Goal: Task Accomplishment & Management: Manage account settings

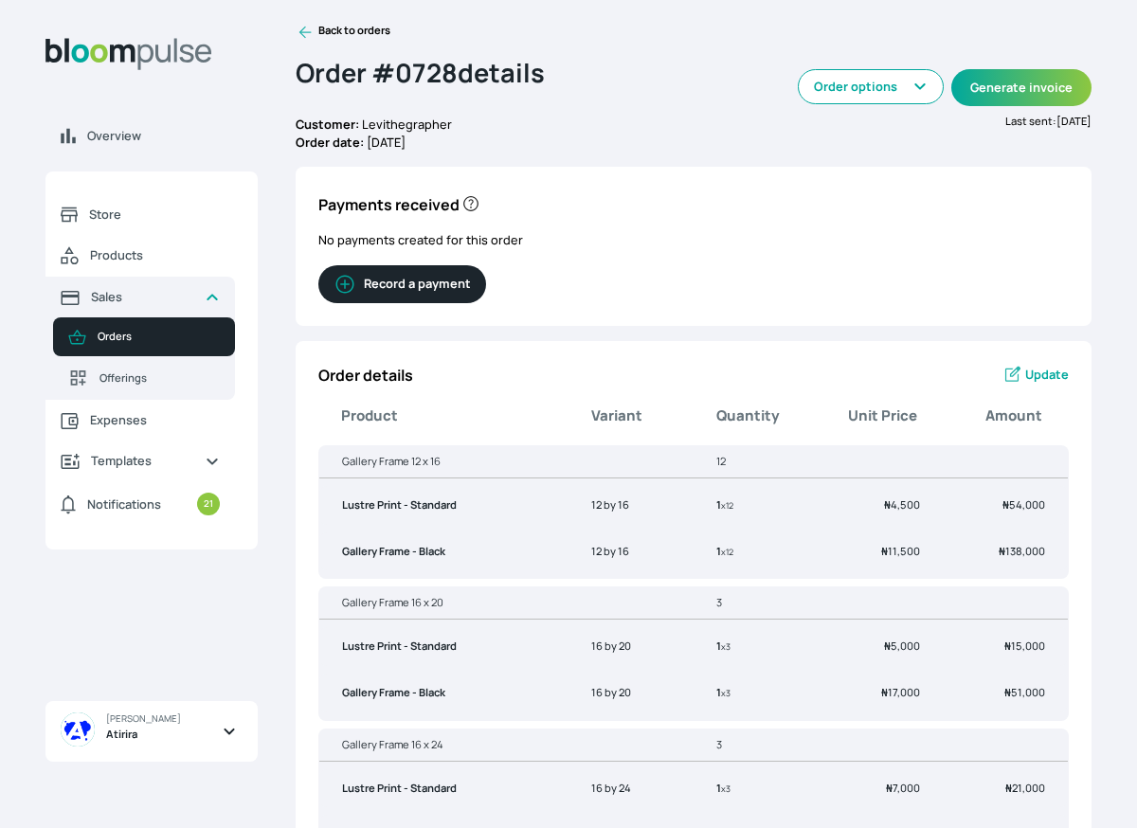
click at [1034, 373] on span "Update" at bounding box center [1047, 375] width 44 height 18
click at [1018, 372] on icon at bounding box center [1011, 375] width 19 height 19
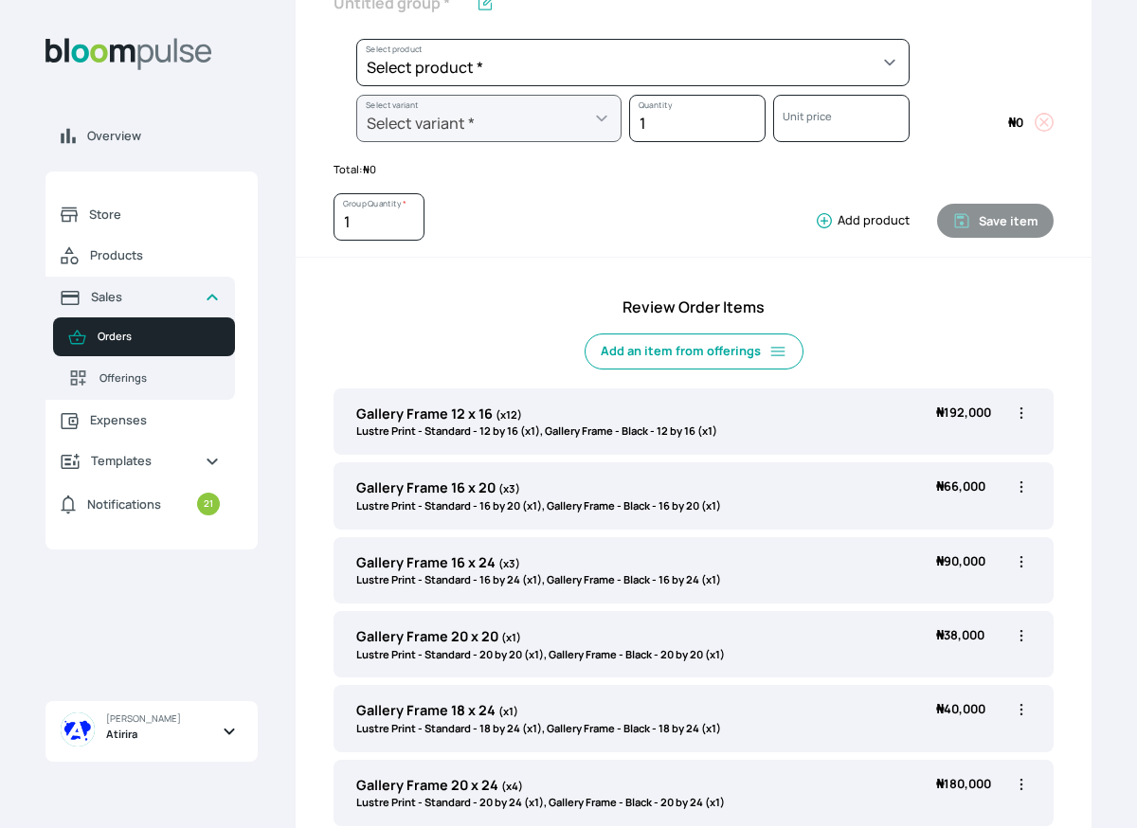
scroll to position [657, 0]
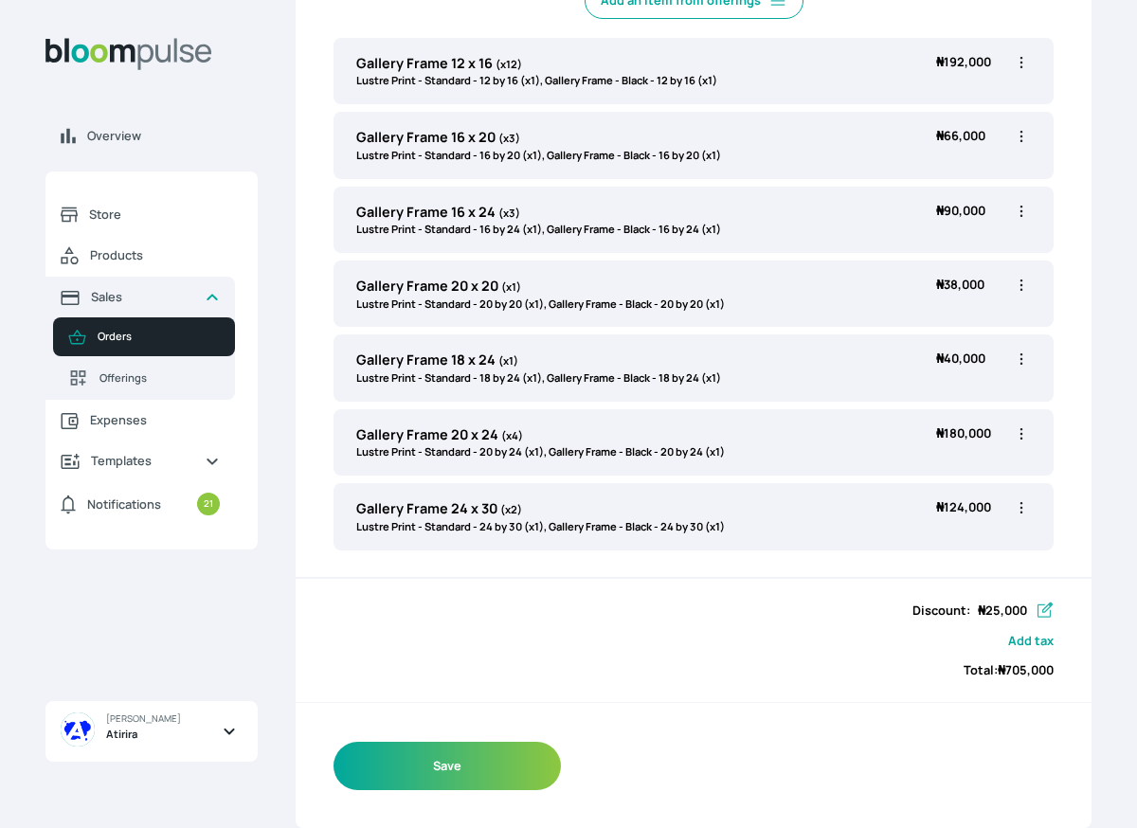
click at [1047, 613] on icon "button" at bounding box center [1044, 611] width 19 height 19
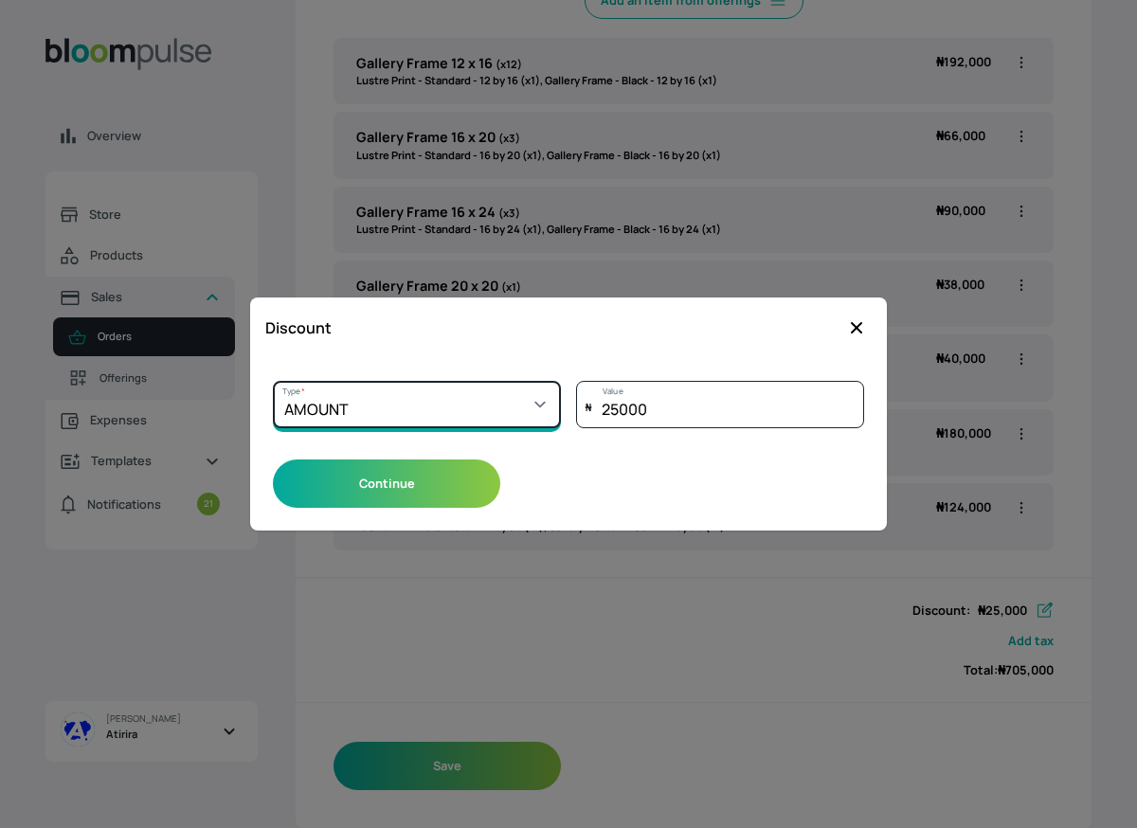
click at [465, 418] on select "Select a type PERCENTAGE AMOUNT" at bounding box center [417, 404] width 288 height 47
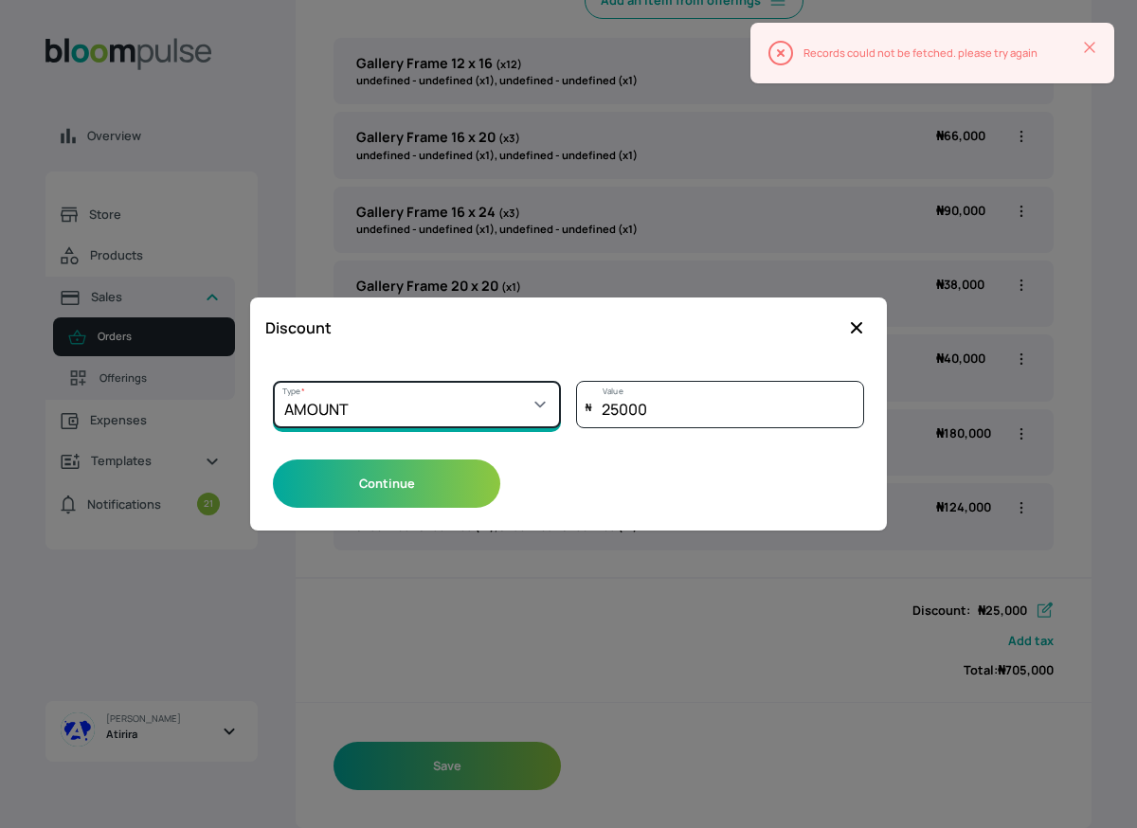
click at [460, 388] on select "Select a type PERCENTAGE AMOUNT" at bounding box center [417, 404] width 288 height 47
select select "PERCENTAGE"
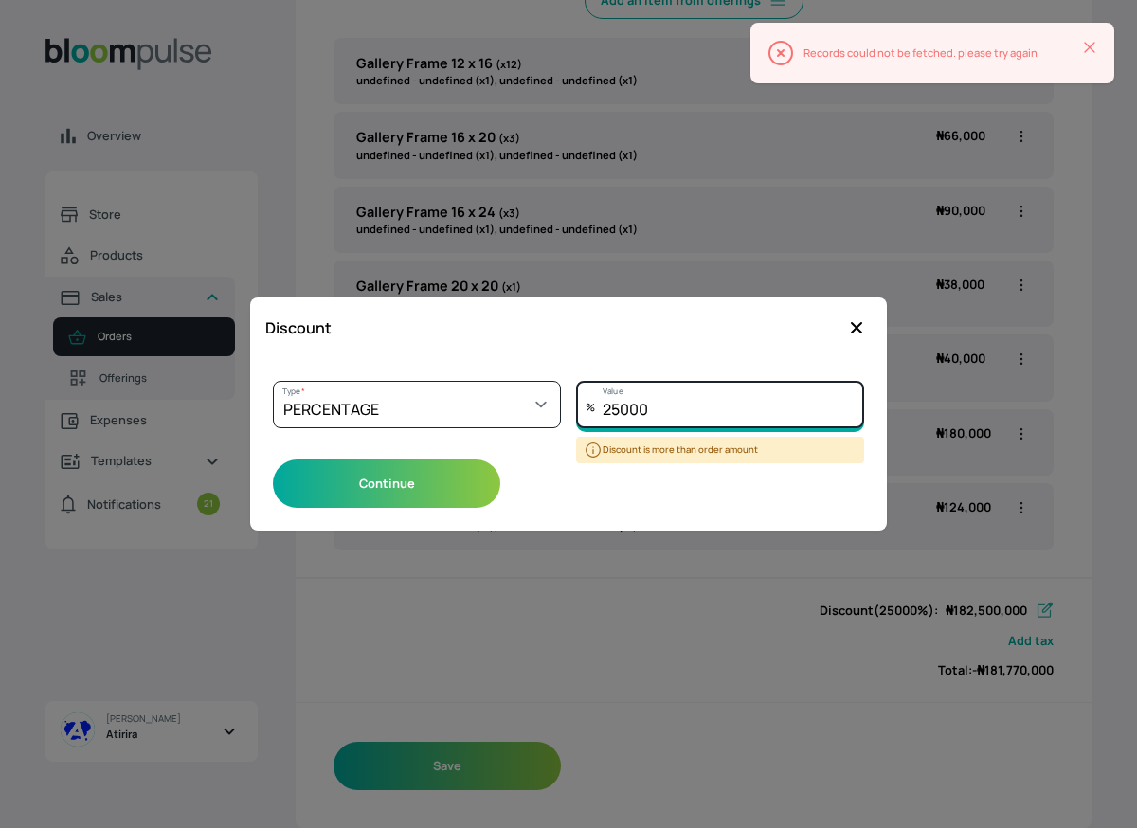
click at [666, 401] on input "25000" at bounding box center [720, 404] width 288 height 47
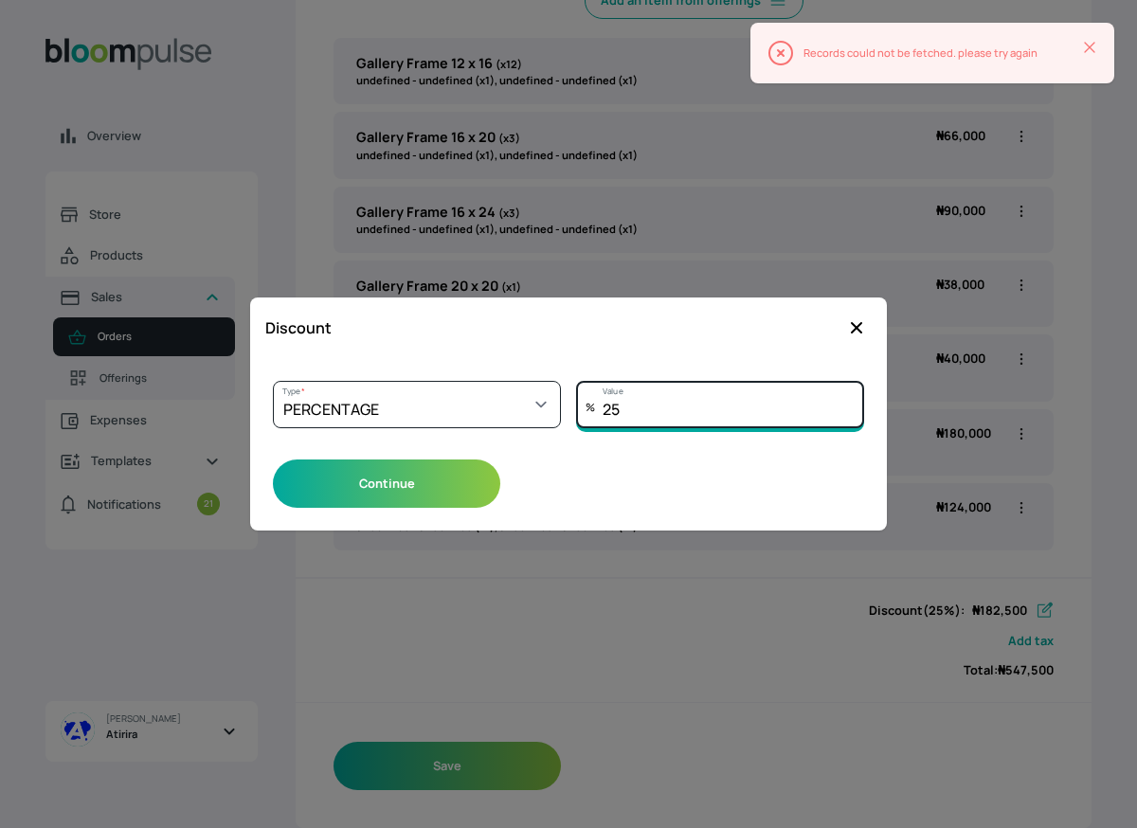
type input "2"
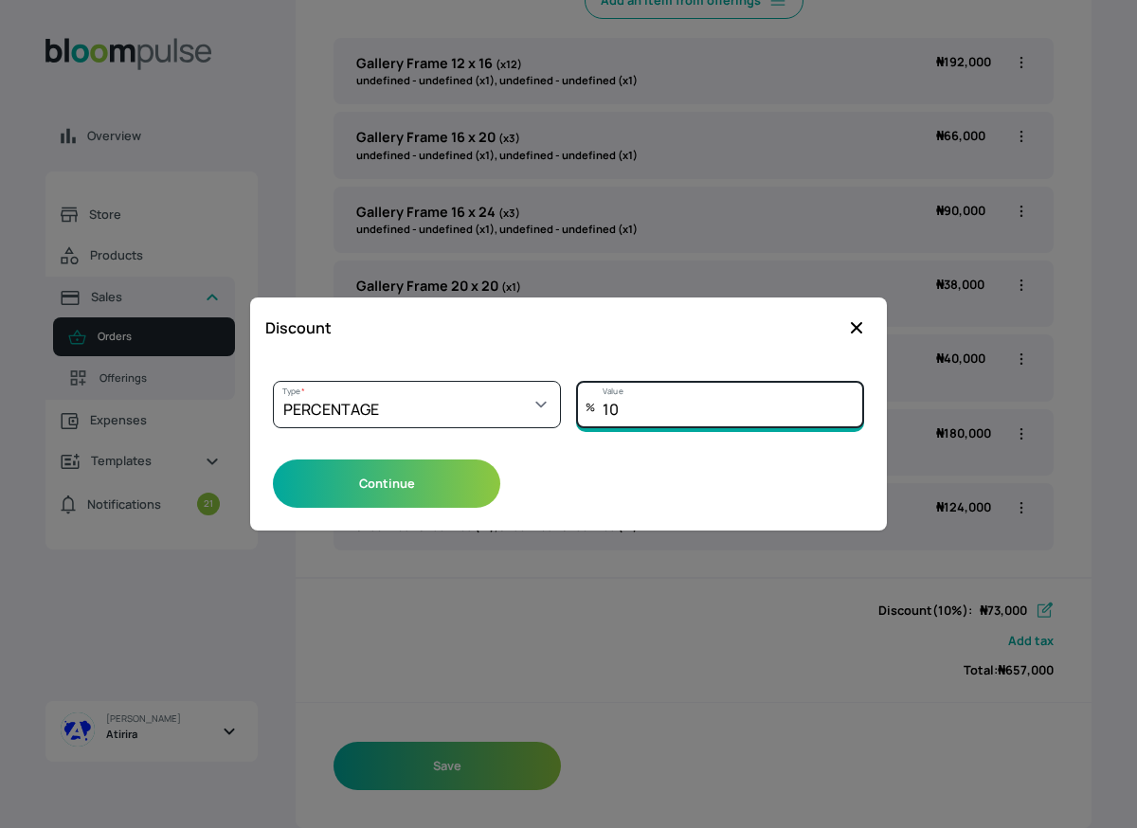
type input "1"
type input "7"
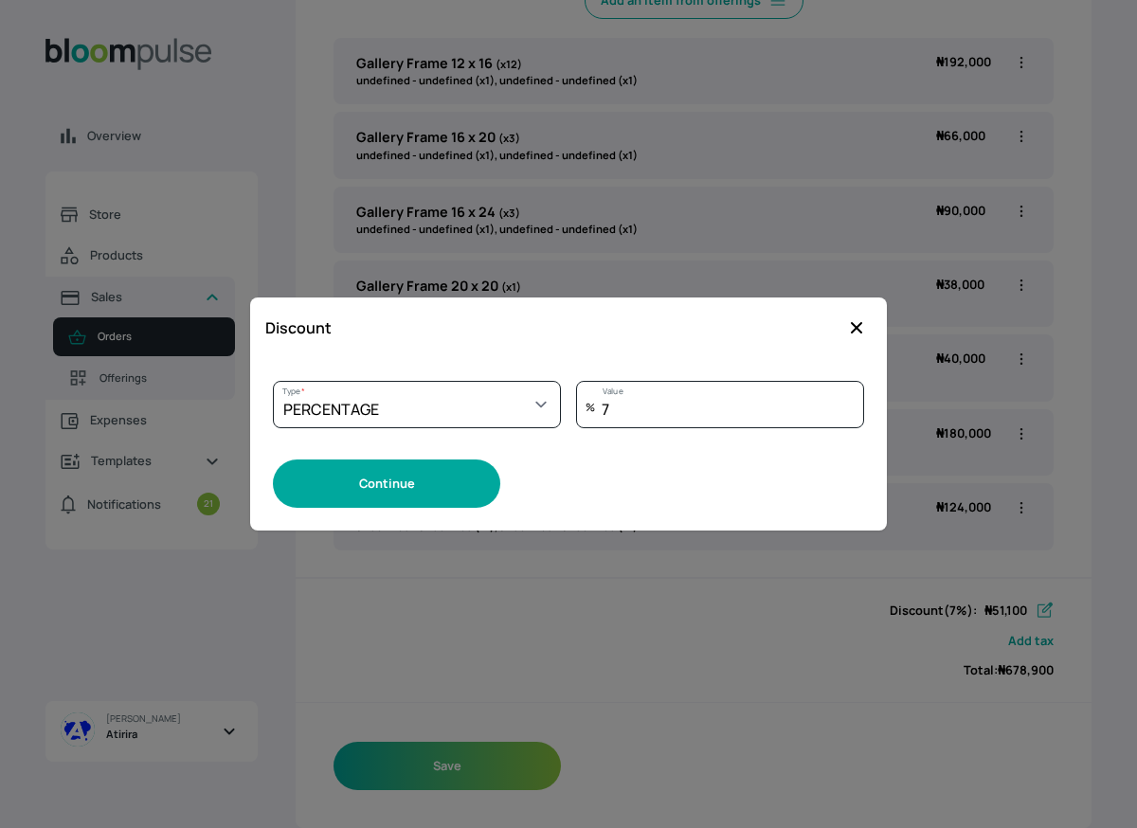
click at [365, 487] on button "Continue" at bounding box center [386, 484] width 227 height 48
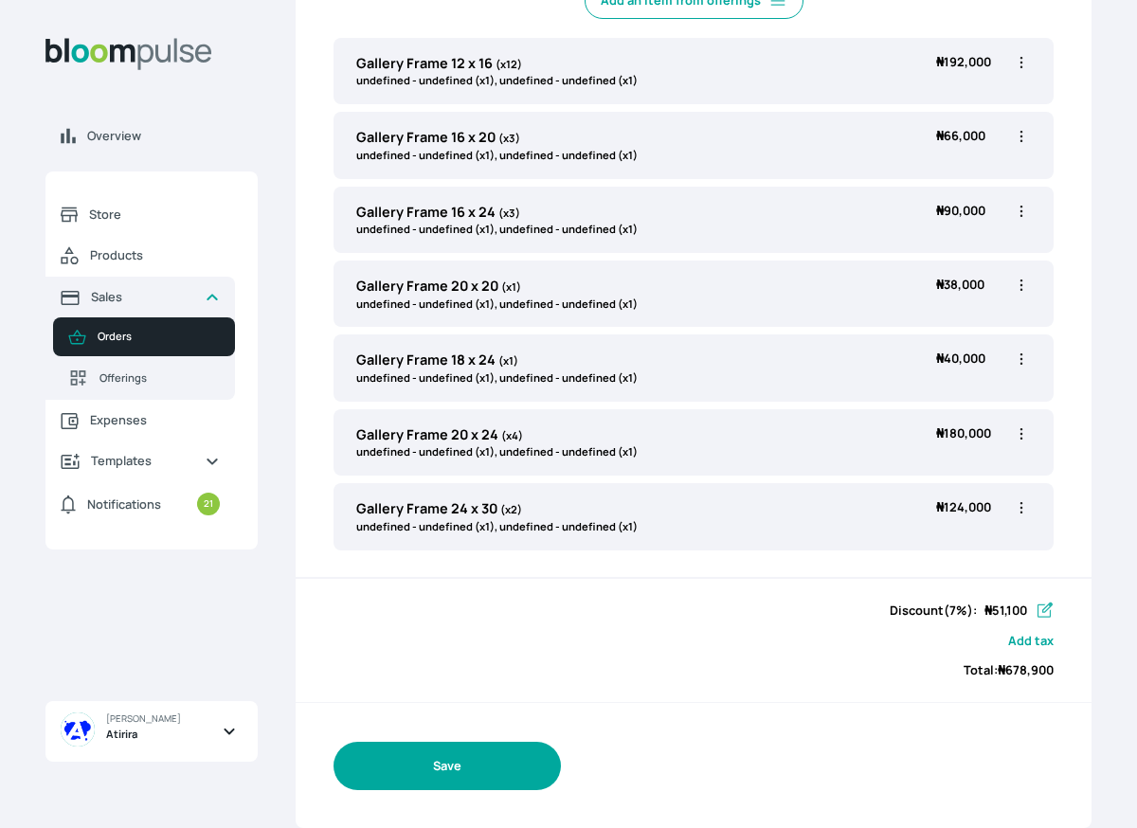
click at [396, 770] on button "Save" at bounding box center [447, 766] width 227 height 48
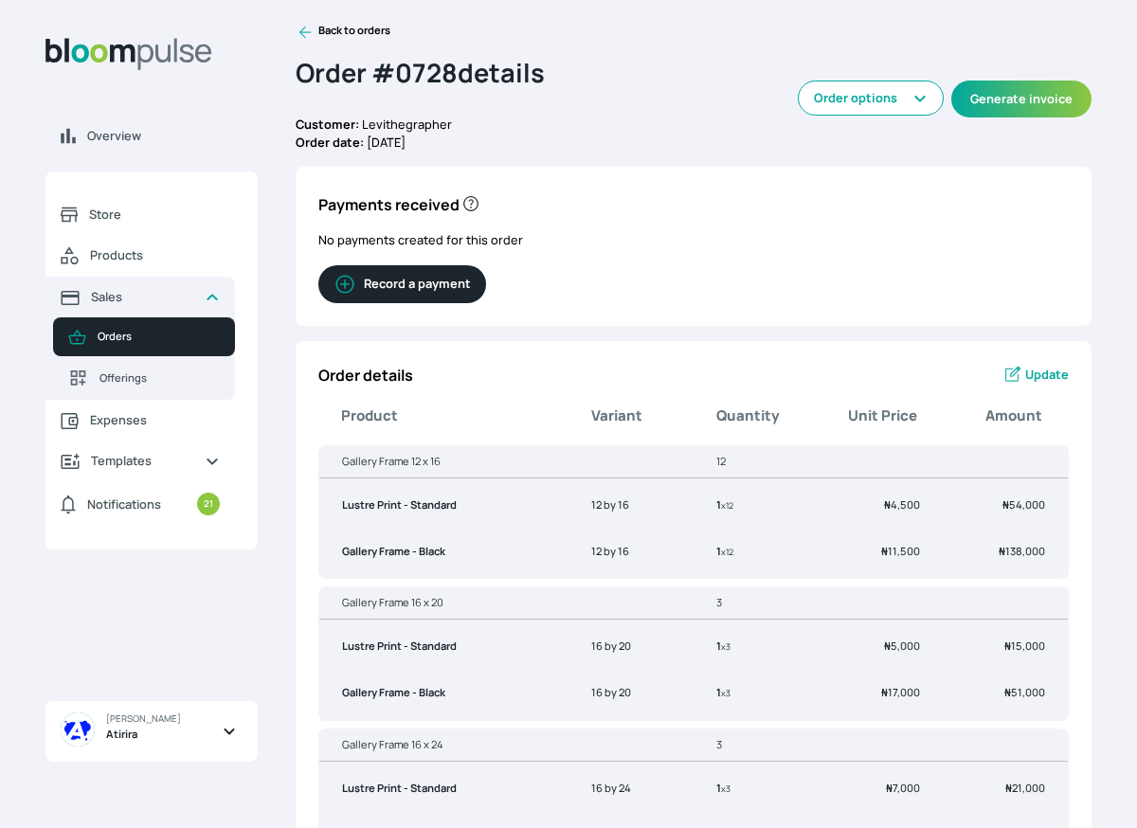
click at [1060, 380] on span "Update" at bounding box center [1047, 375] width 44 height 18
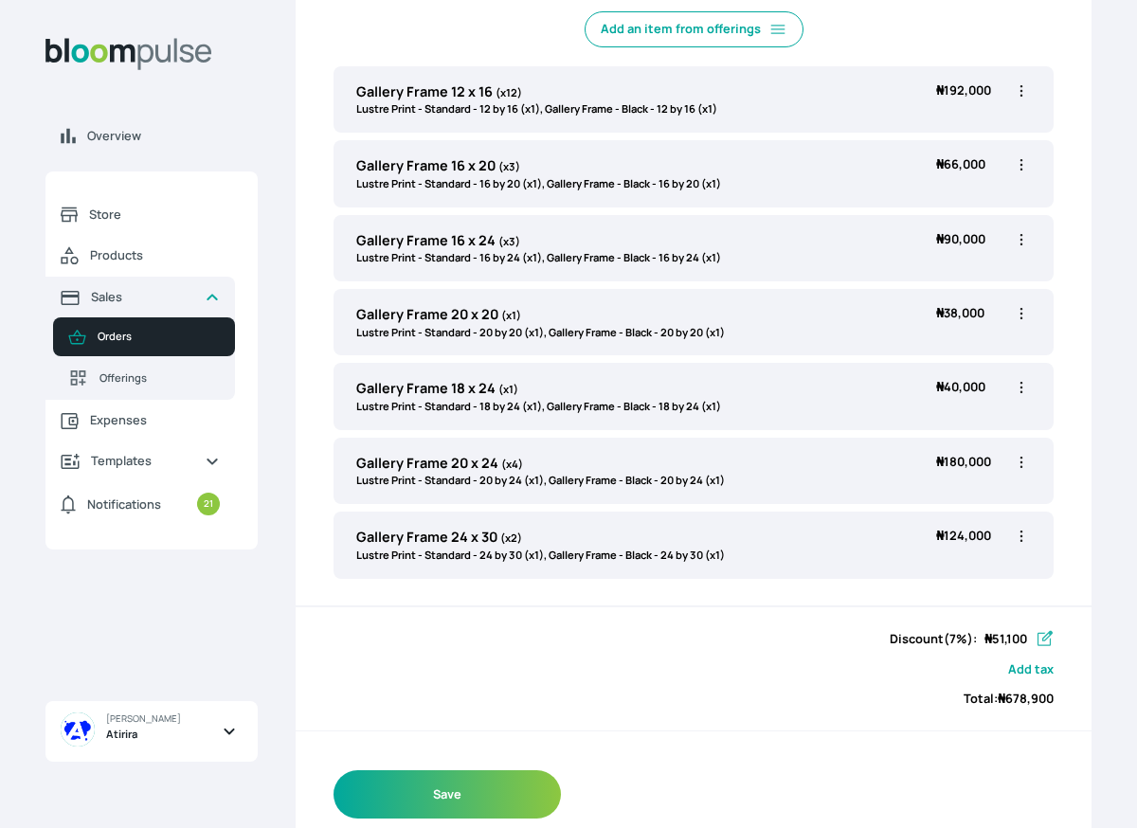
scroll to position [657, 0]
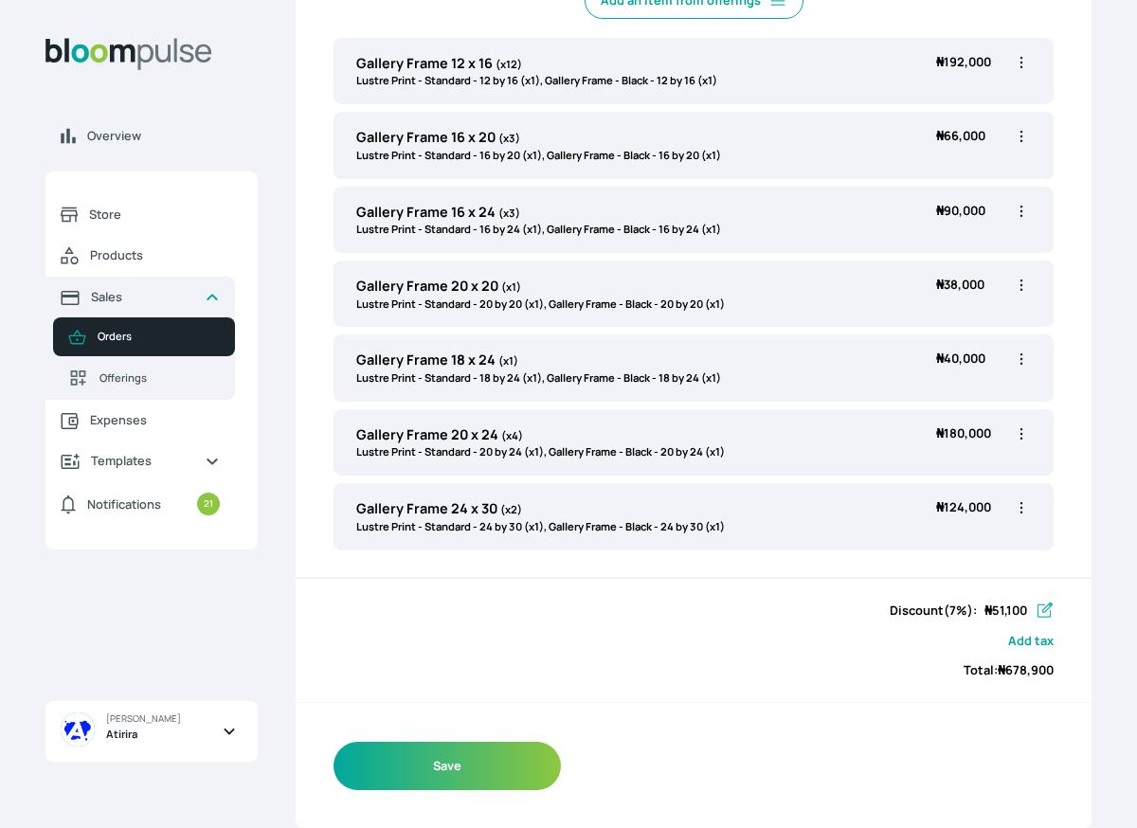
click at [1038, 610] on icon "button" at bounding box center [1045, 609] width 15 height 15
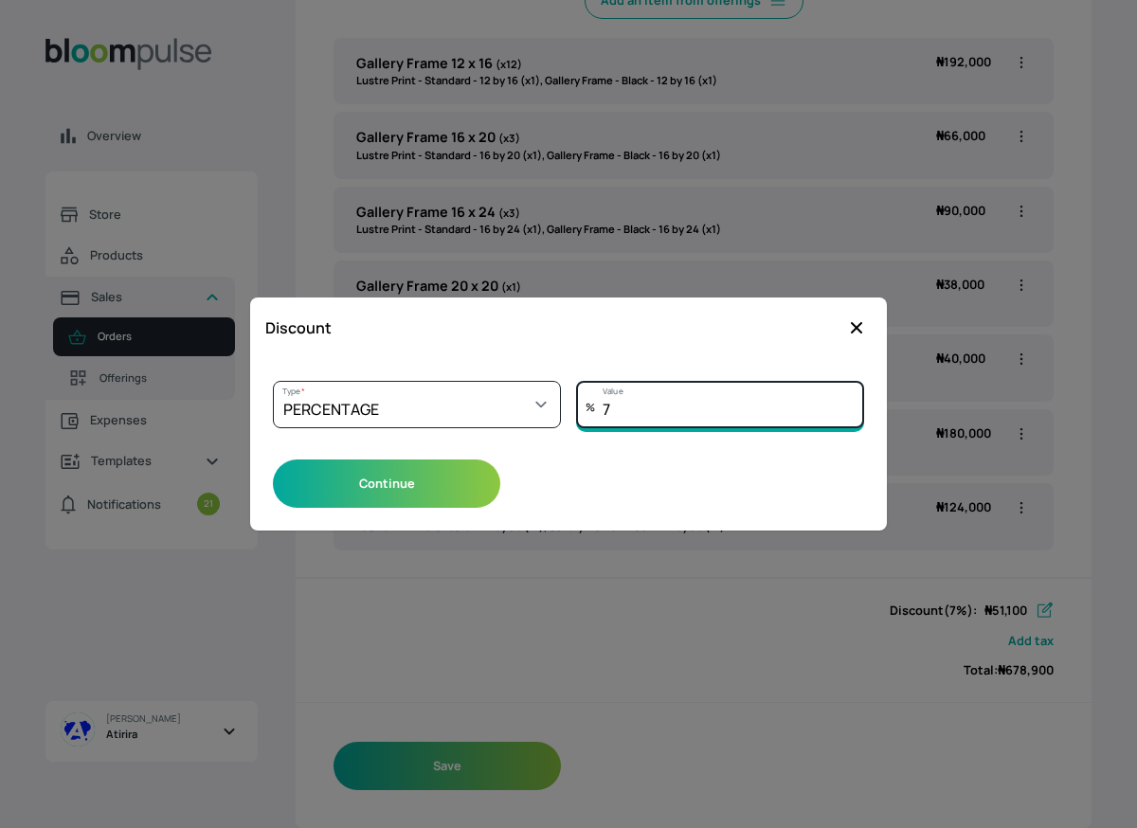
click at [674, 386] on input "7" at bounding box center [720, 404] width 288 height 47
click at [683, 391] on input "7" at bounding box center [720, 404] width 288 height 47
click at [693, 406] on input "7" at bounding box center [720, 404] width 288 height 47
type input "8"
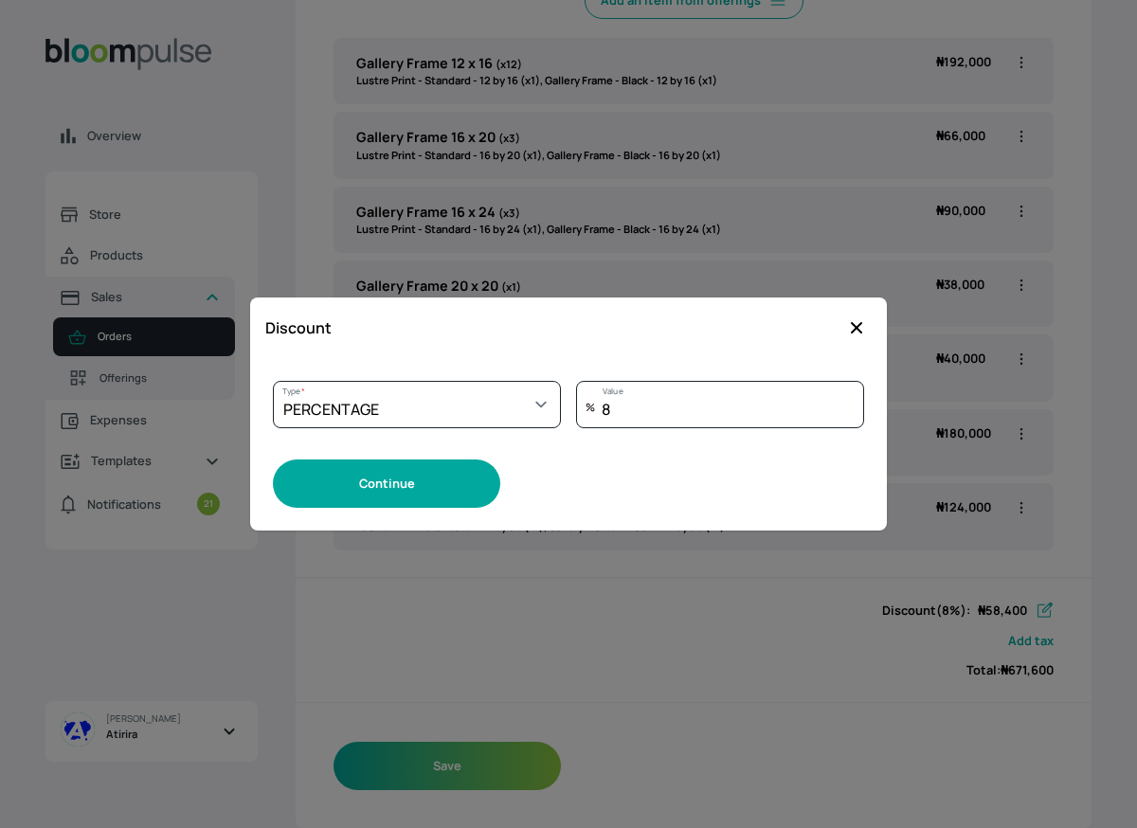
click at [460, 481] on button "Continue" at bounding box center [386, 484] width 227 height 48
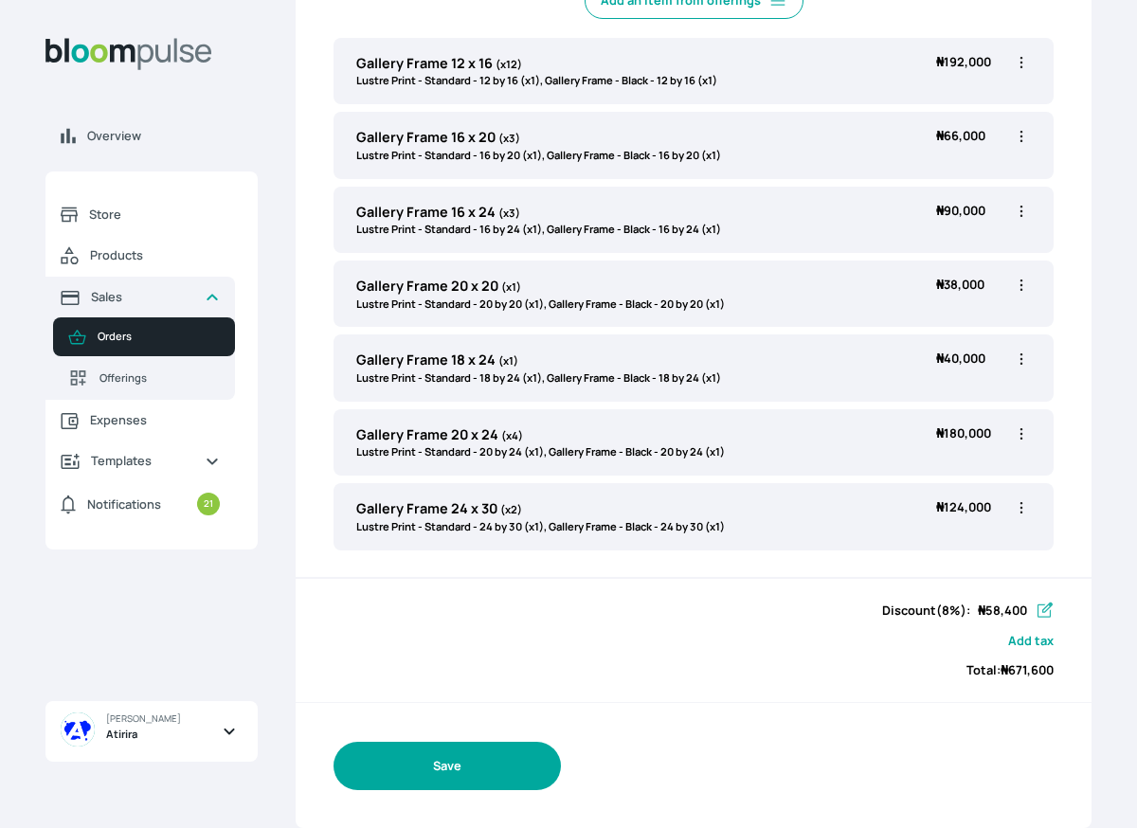
click at [535, 768] on button "Save" at bounding box center [447, 766] width 227 height 48
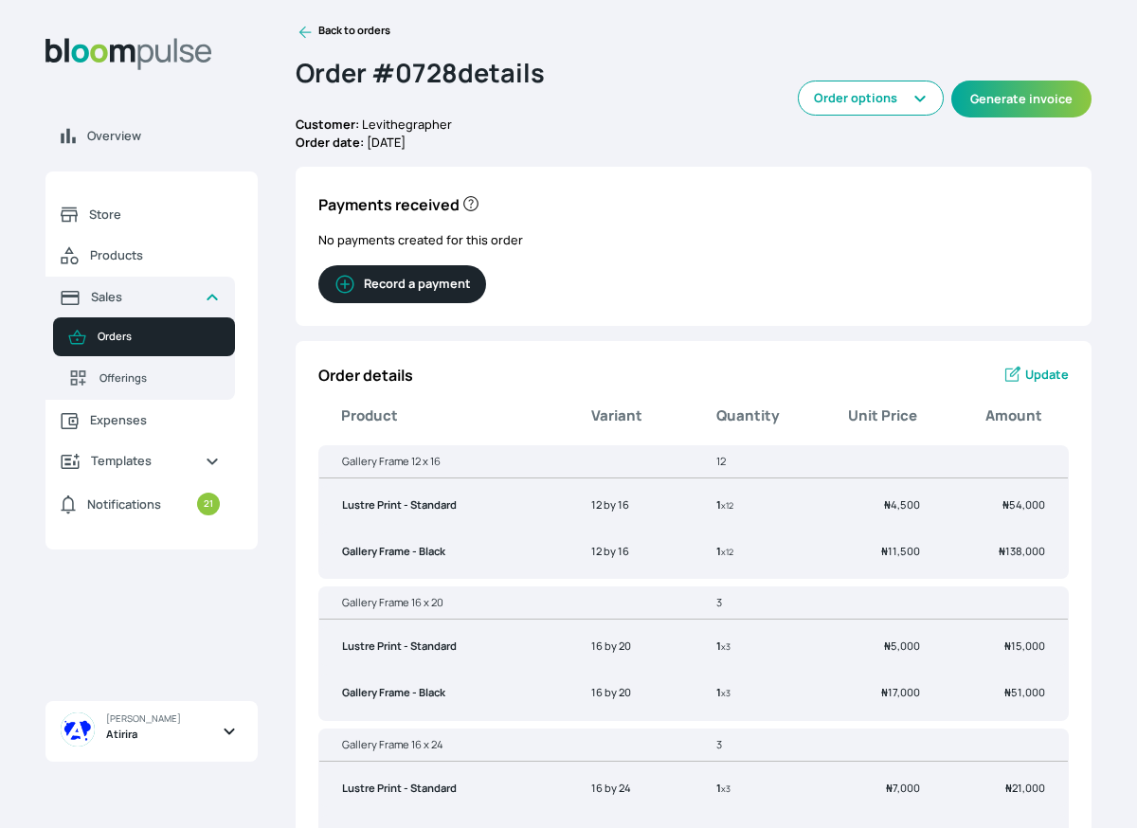
click at [458, 284] on button "Record a payment" at bounding box center [402, 284] width 168 height 38
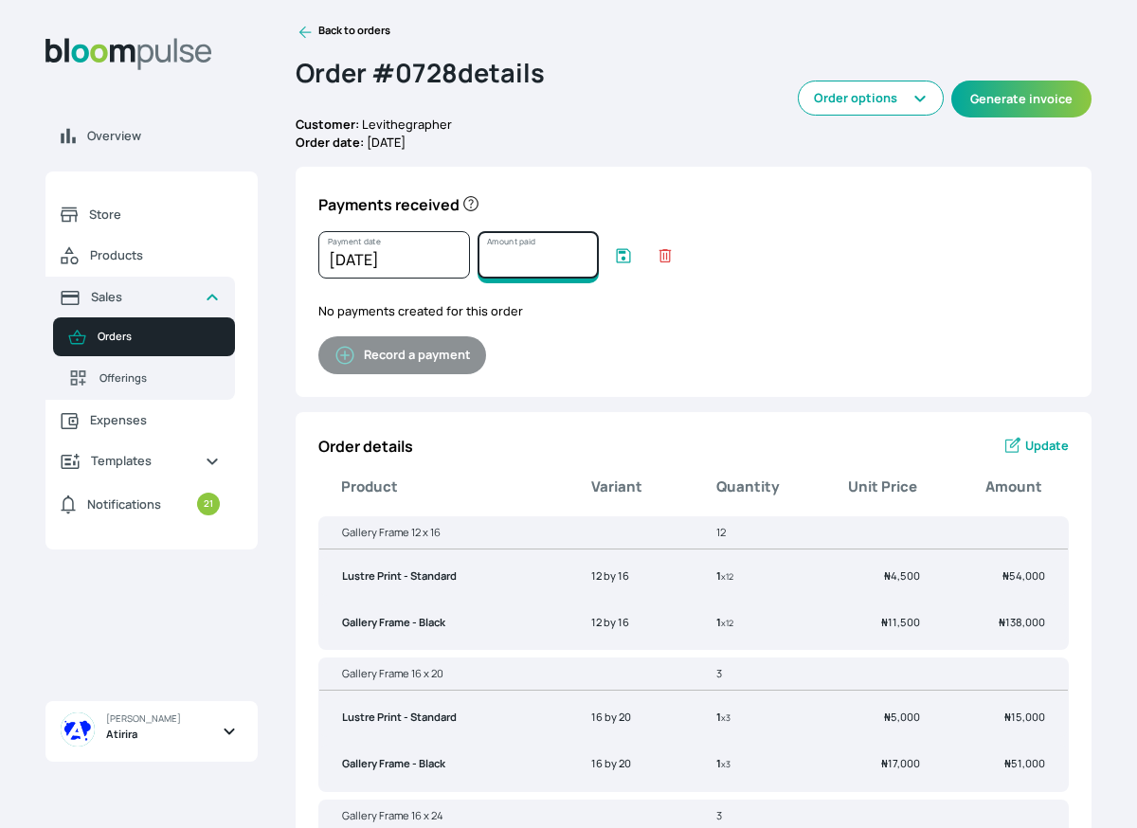
click at [507, 257] on input "Amount paid" at bounding box center [538, 254] width 121 height 47
type input "671600"
click at [617, 257] on icon "submit" at bounding box center [624, 255] width 14 height 14
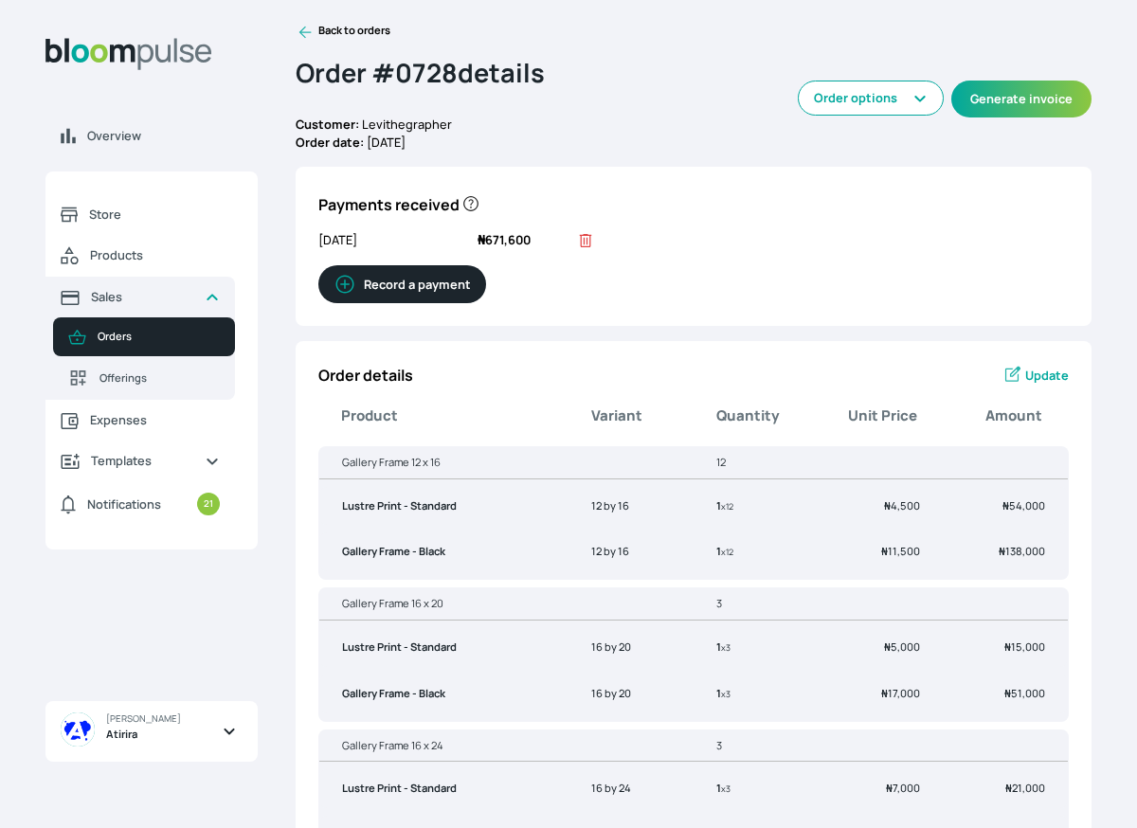
click at [589, 243] on icon at bounding box center [586, 240] width 12 height 13
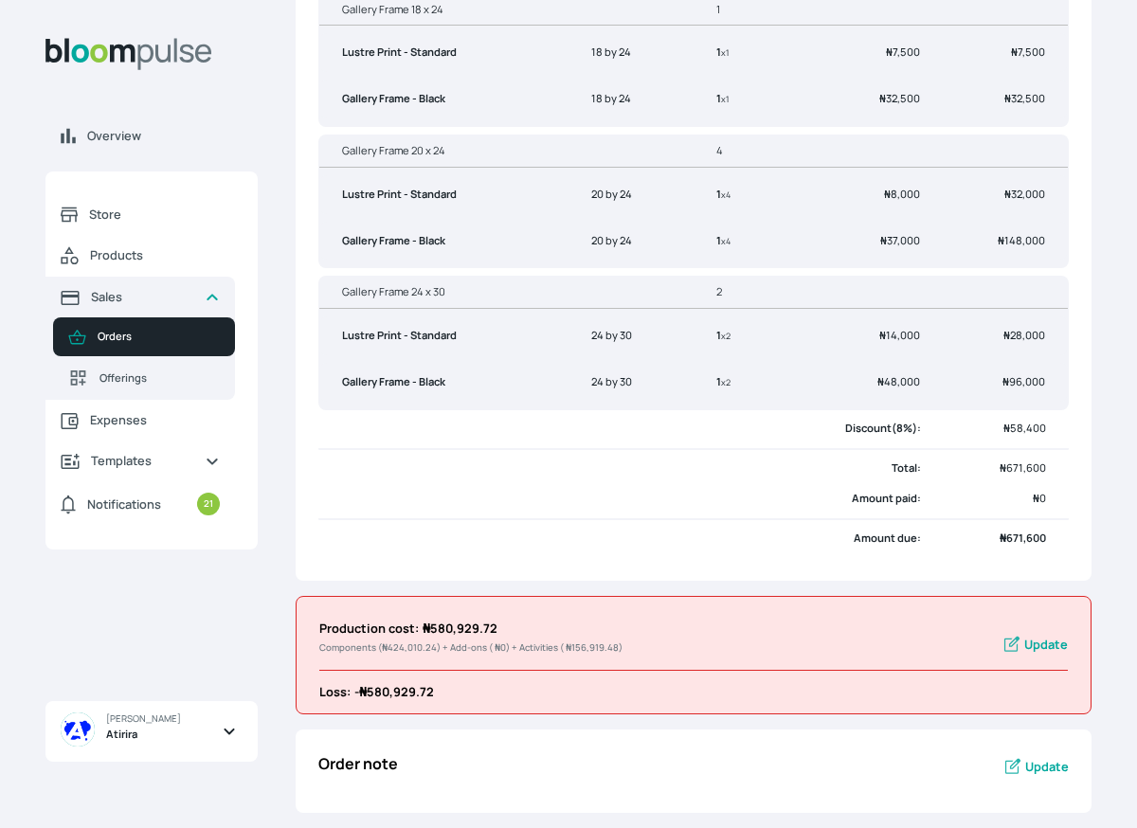
click at [1023, 430] on span "₦ 58,400" at bounding box center [1024, 428] width 43 height 14
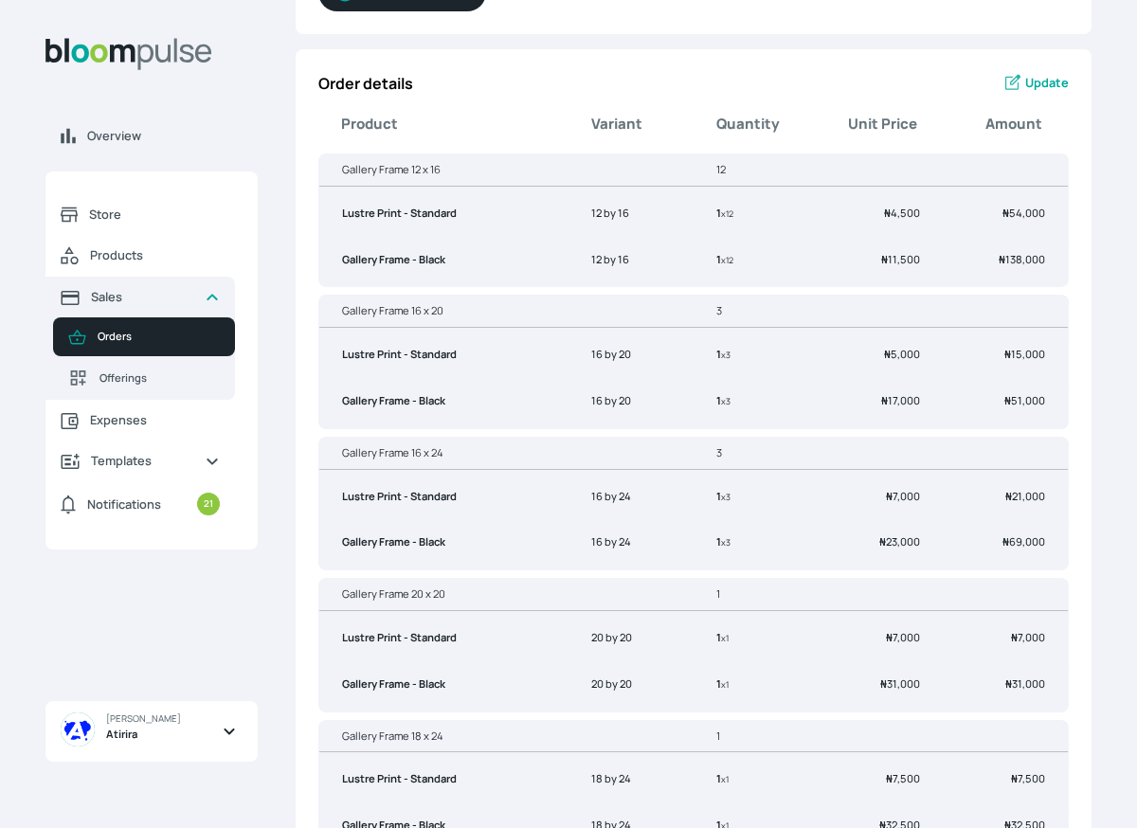
scroll to position [0, 0]
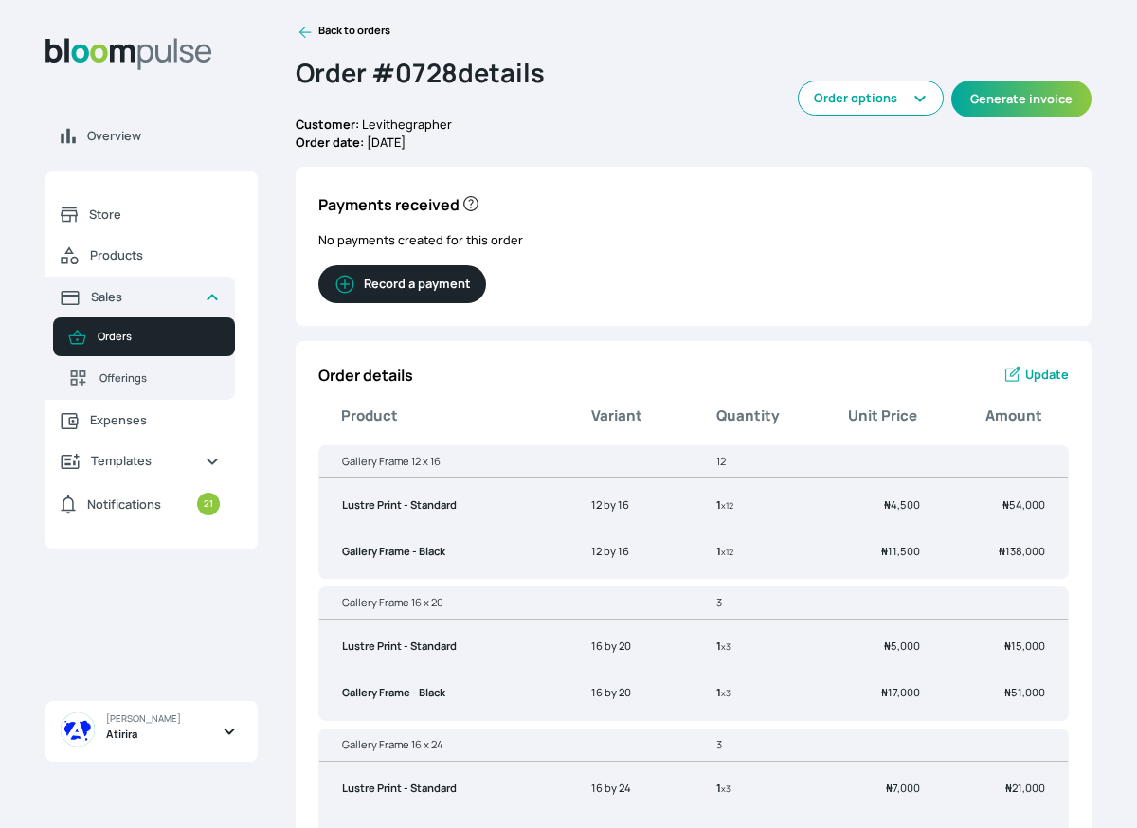
click at [1044, 369] on span "Update" at bounding box center [1047, 375] width 44 height 18
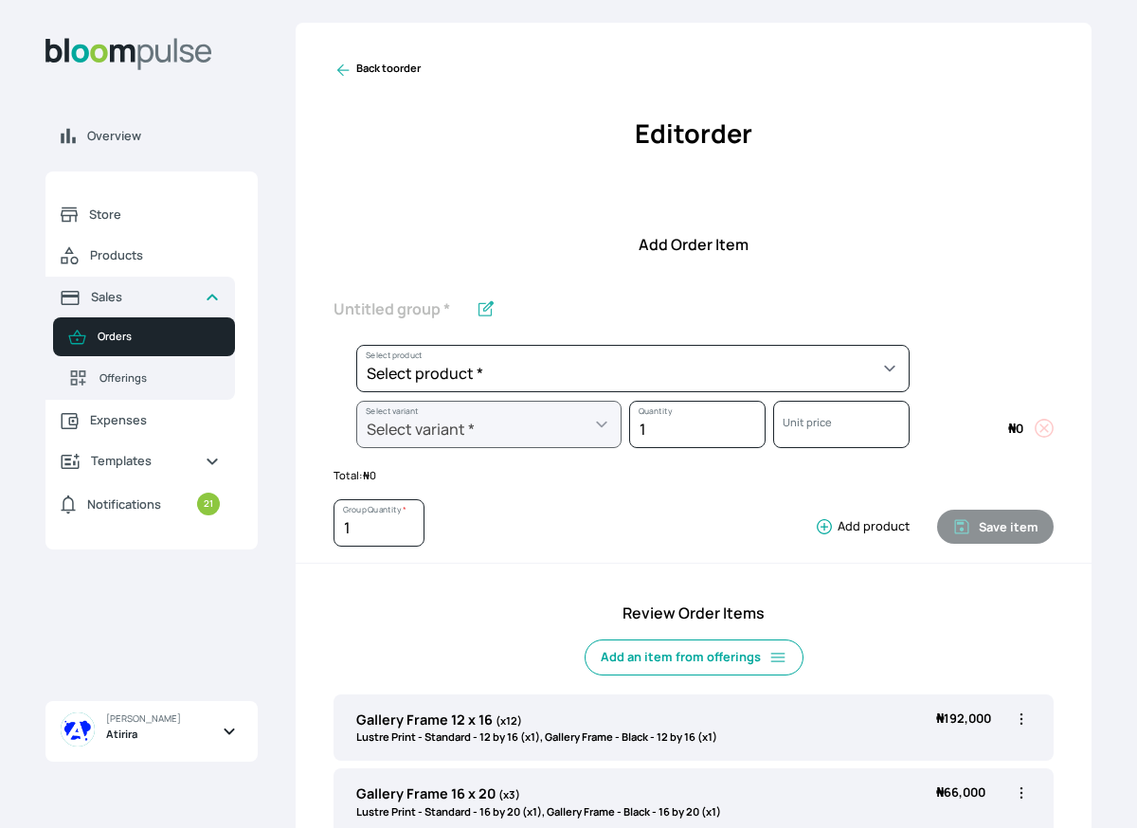
scroll to position [657, 0]
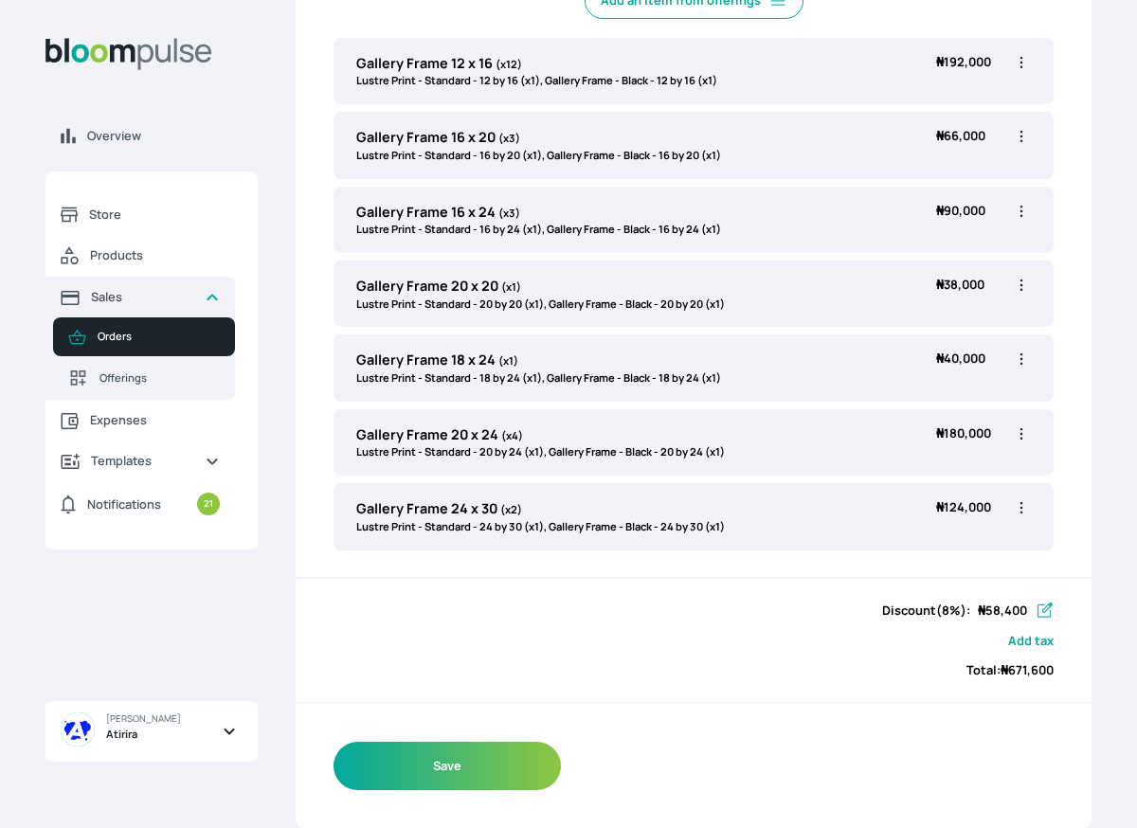
click at [1043, 612] on icon "button" at bounding box center [1044, 611] width 19 height 19
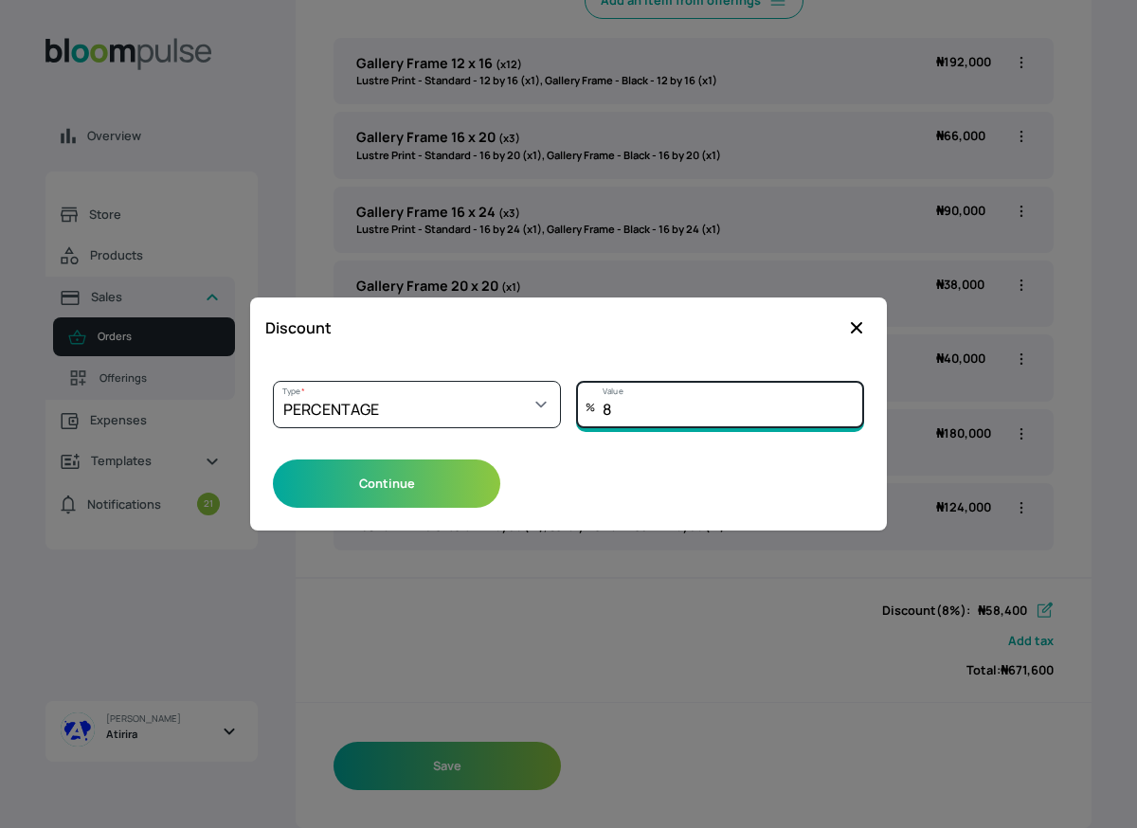
click at [727, 422] on input "8" at bounding box center [720, 404] width 288 height 47
type input "7"
type input "6"
type input "7"
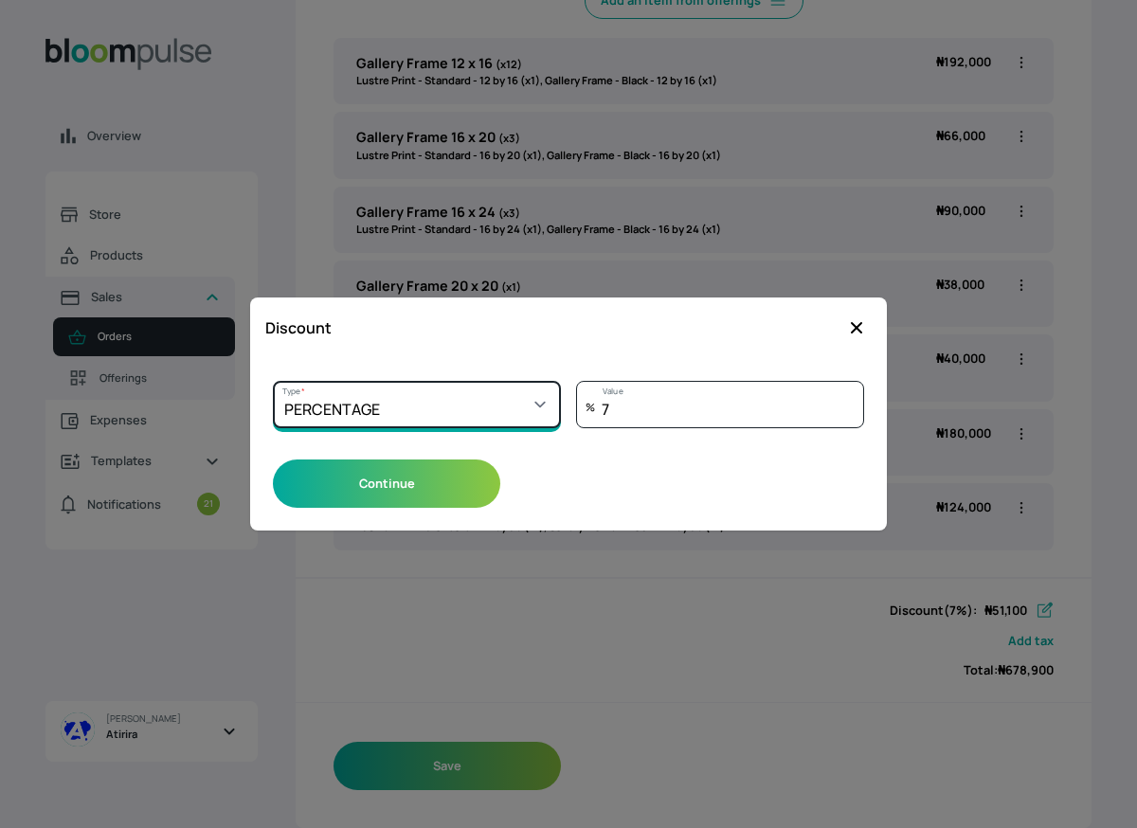
click at [536, 413] on select "Select a type PERCENTAGE AMOUNT" at bounding box center [417, 404] width 288 height 47
select select "AMOUNT"
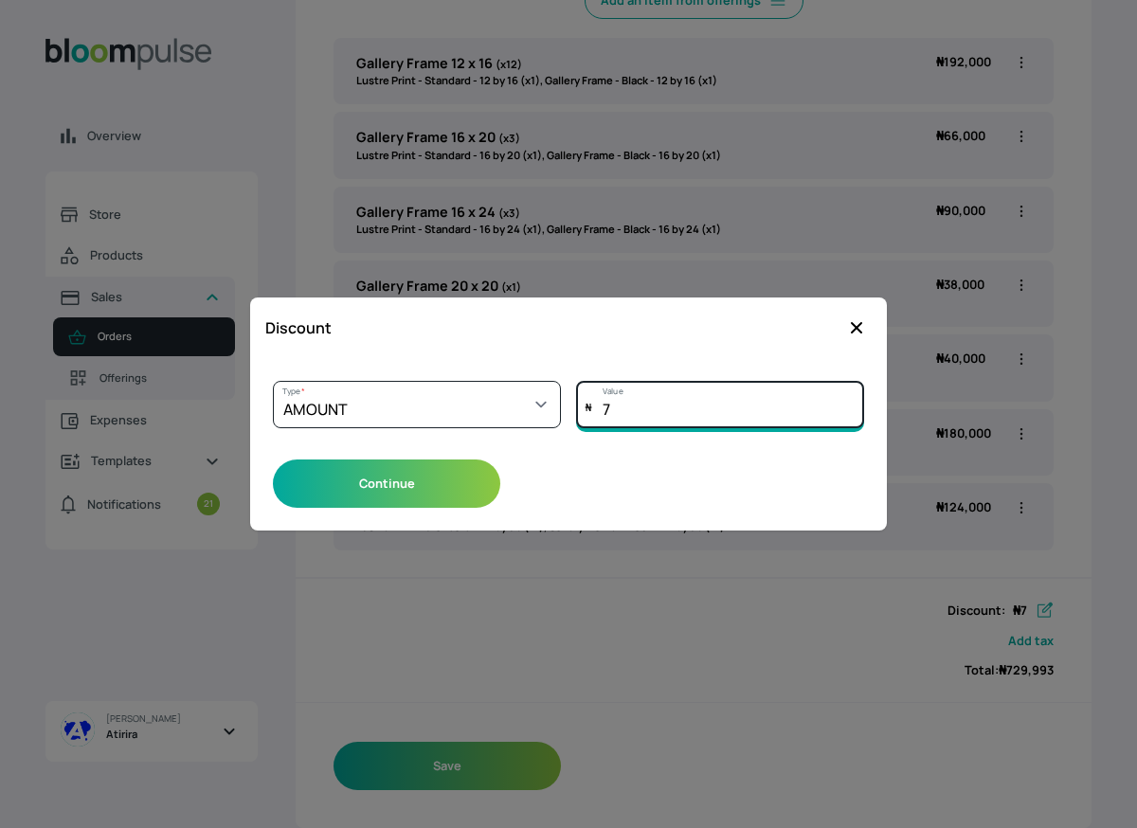
click at [629, 416] on input "7" at bounding box center [720, 404] width 288 height 47
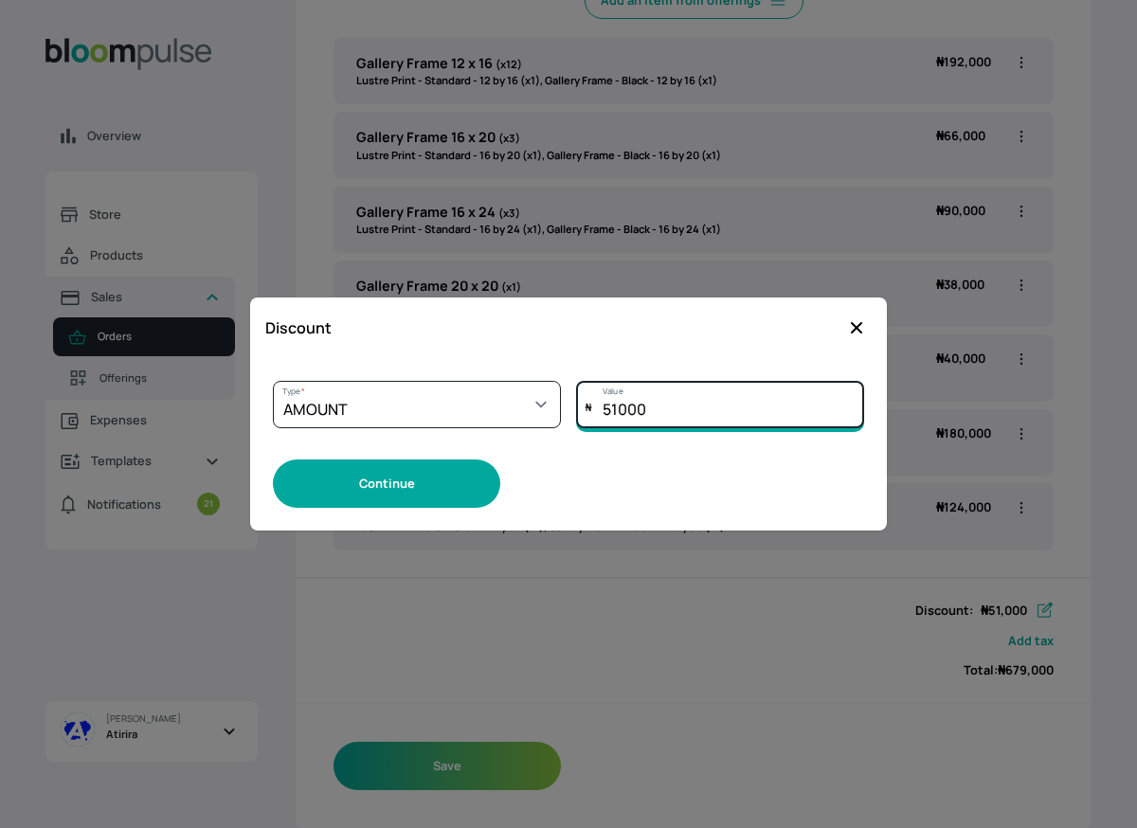
type input "51000"
click at [472, 500] on button "Continue" at bounding box center [386, 484] width 227 height 48
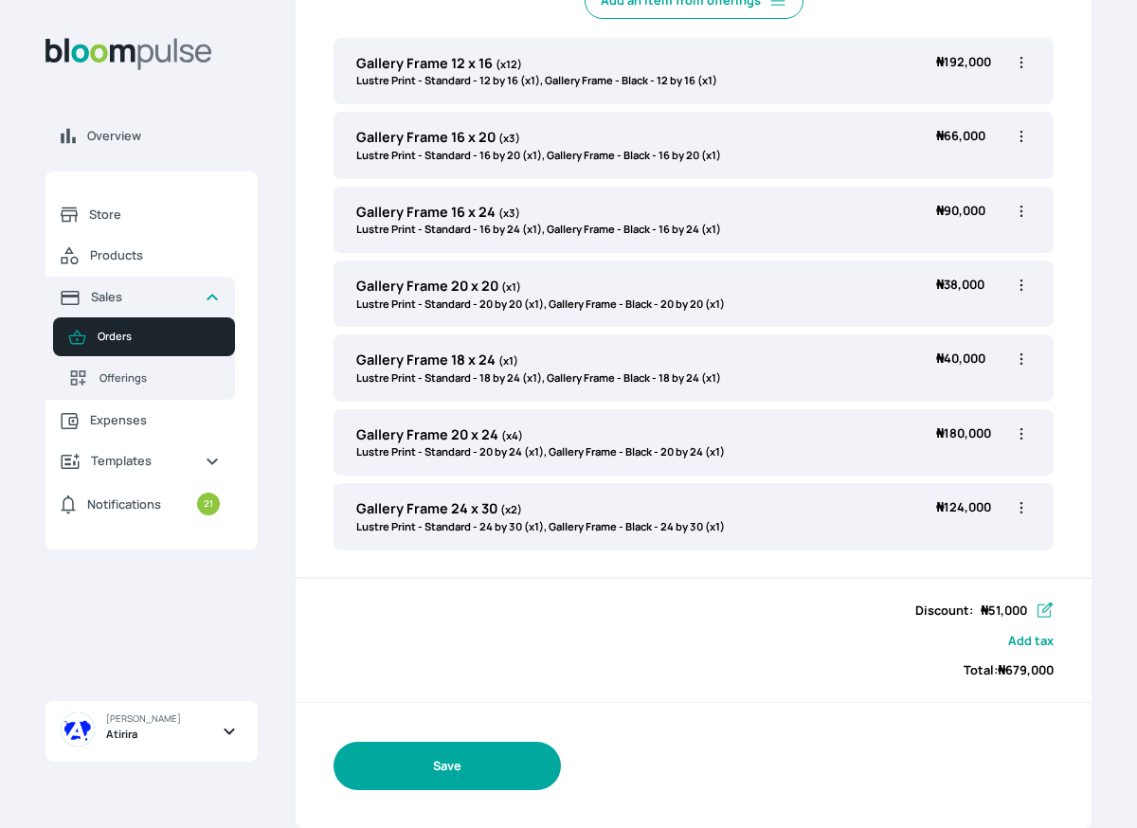
click at [475, 775] on button "Save" at bounding box center [447, 766] width 227 height 48
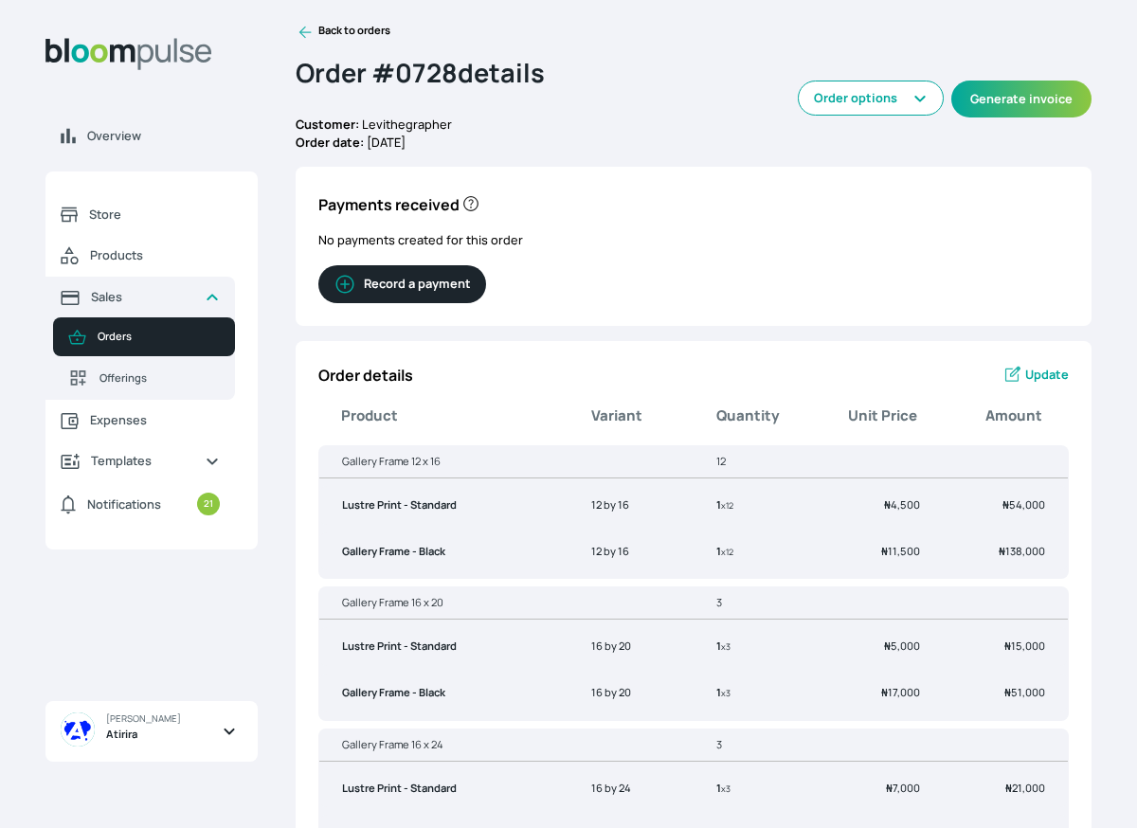
click at [438, 290] on button "Record a payment" at bounding box center [402, 284] width 168 height 38
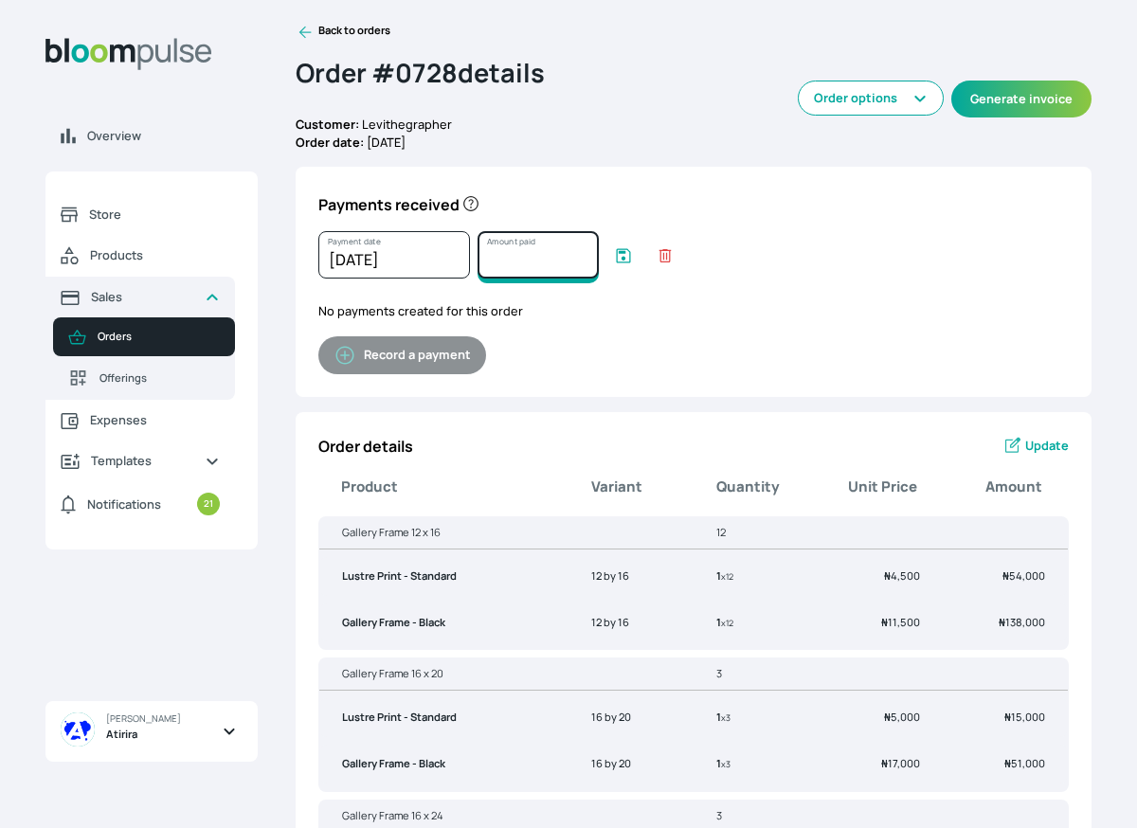
click at [513, 268] on input "Amount paid" at bounding box center [538, 254] width 121 height 47
type input "679000"
click at [626, 252] on icon "submit" at bounding box center [623, 255] width 19 height 19
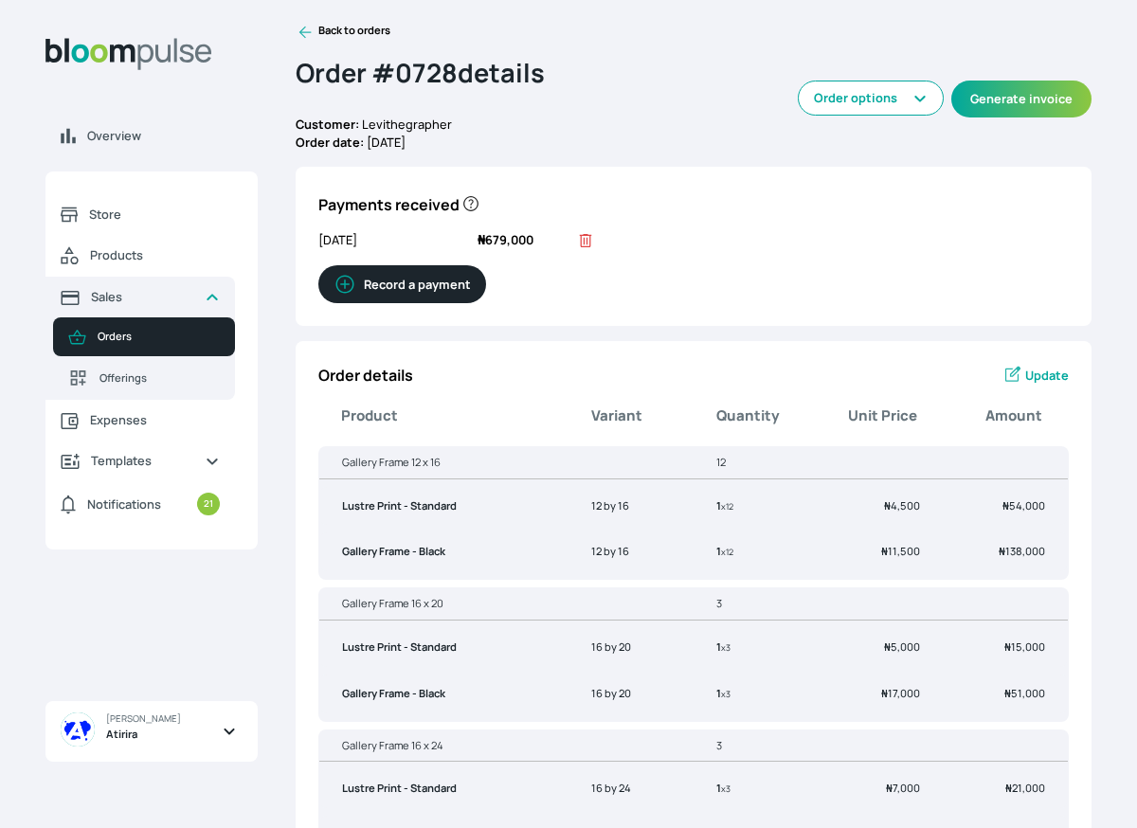
click at [588, 244] on icon at bounding box center [585, 240] width 19 height 19
click at [1040, 370] on span "Update" at bounding box center [1047, 375] width 44 height 18
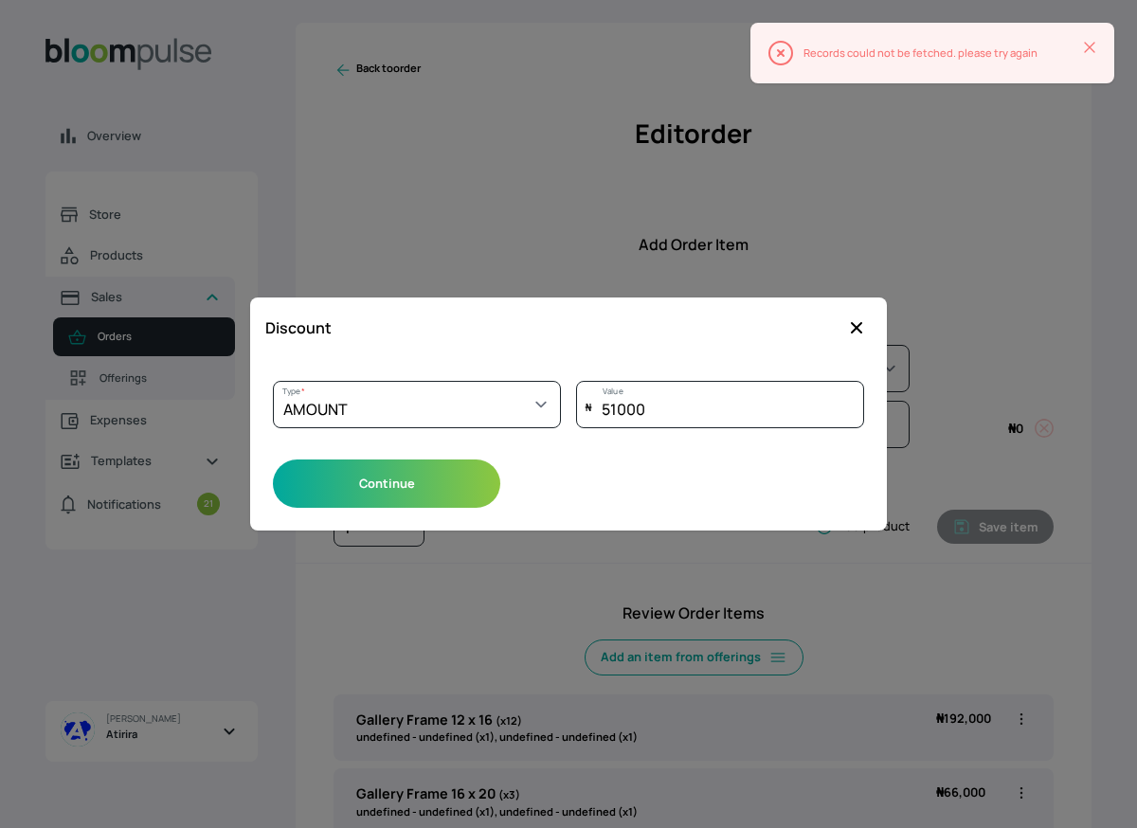
select select "AMOUNT"
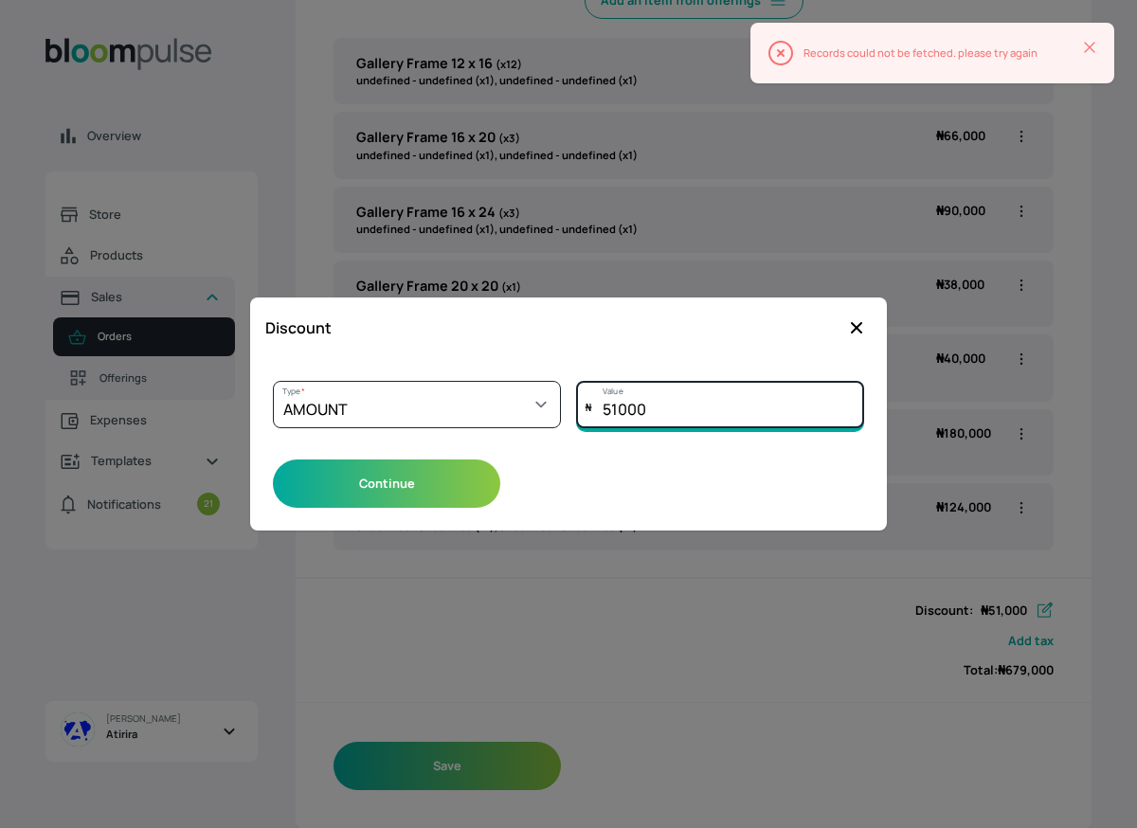
click at [659, 412] on input "51000" at bounding box center [720, 404] width 288 height 47
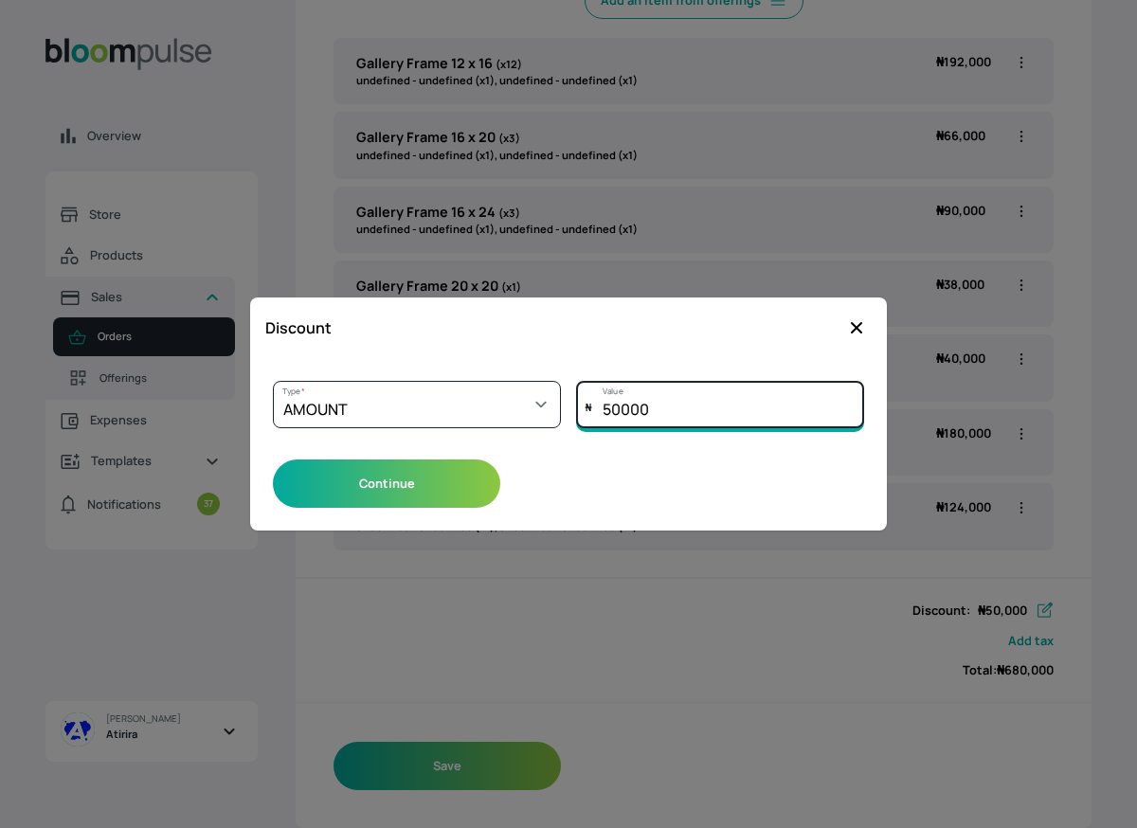
type input "50000"
click at [739, 667] on div at bounding box center [568, 414] width 1137 height 828
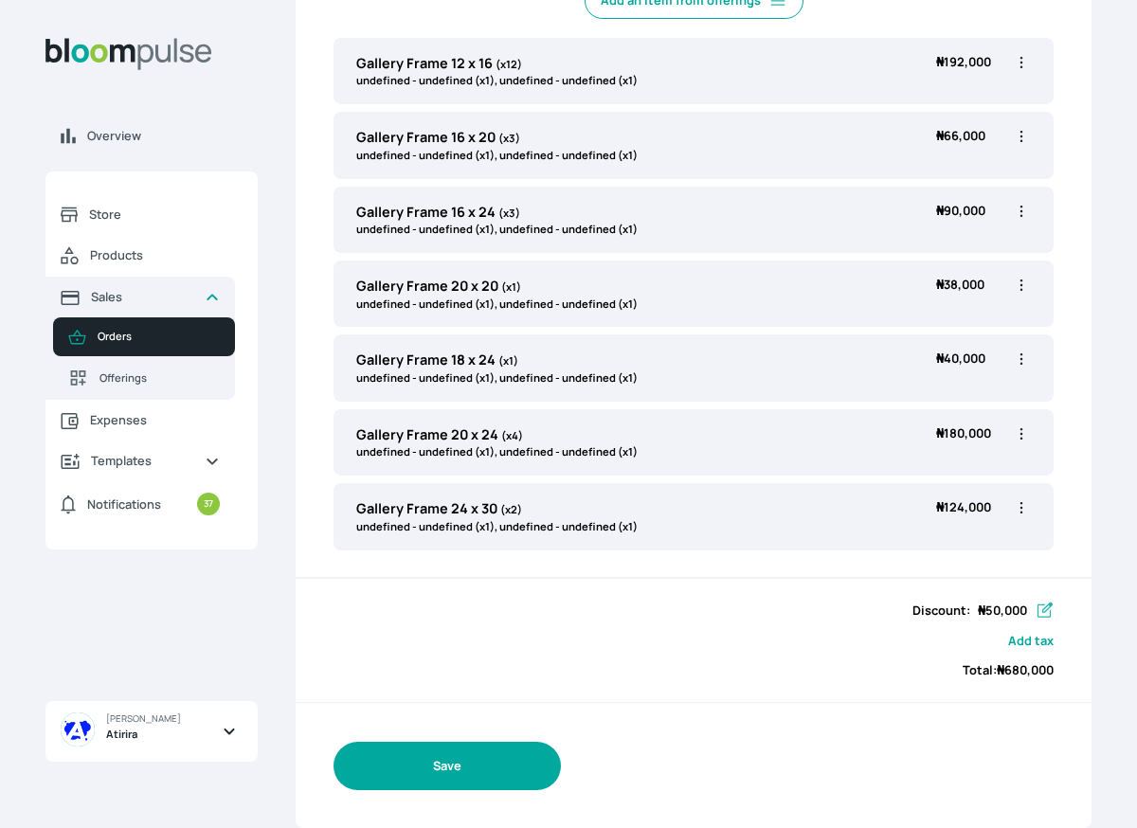
click at [450, 762] on button "Save" at bounding box center [447, 766] width 227 height 48
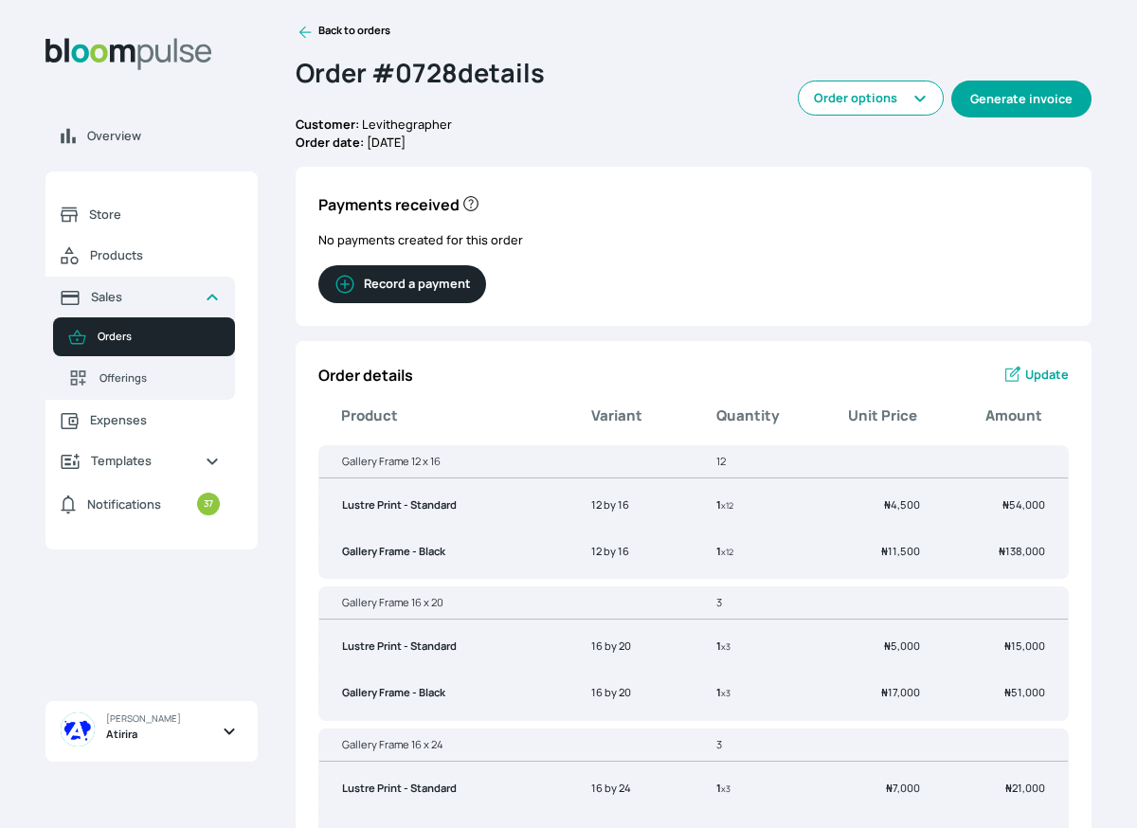
click at [999, 108] on button "Generate invoice" at bounding box center [1021, 99] width 140 height 37
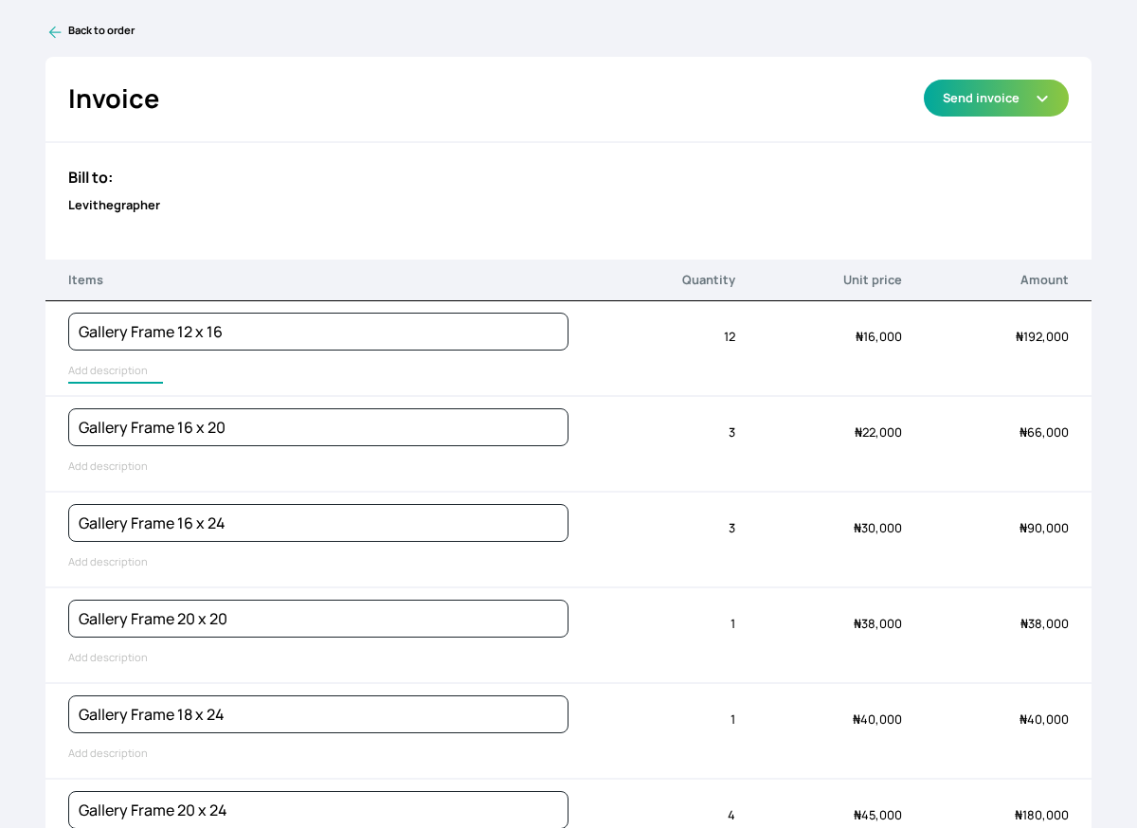
type input "Lustre Print - Standard, Gallery Frame - Black"
click at [118, 370] on input "Lustre Print - Standard, Gallery Frame - Black" at bounding box center [225, 371] width 314 height 25
click at [120, 479] on div "Gallery Frame 16 x 20" at bounding box center [318, 444] width 500 height 94
type input "Lustre Print - Standard, Gallery Frame - Black"
click at [120, 472] on input "Lustre Print - Standard, Gallery Frame - Black" at bounding box center [225, 467] width 314 height 25
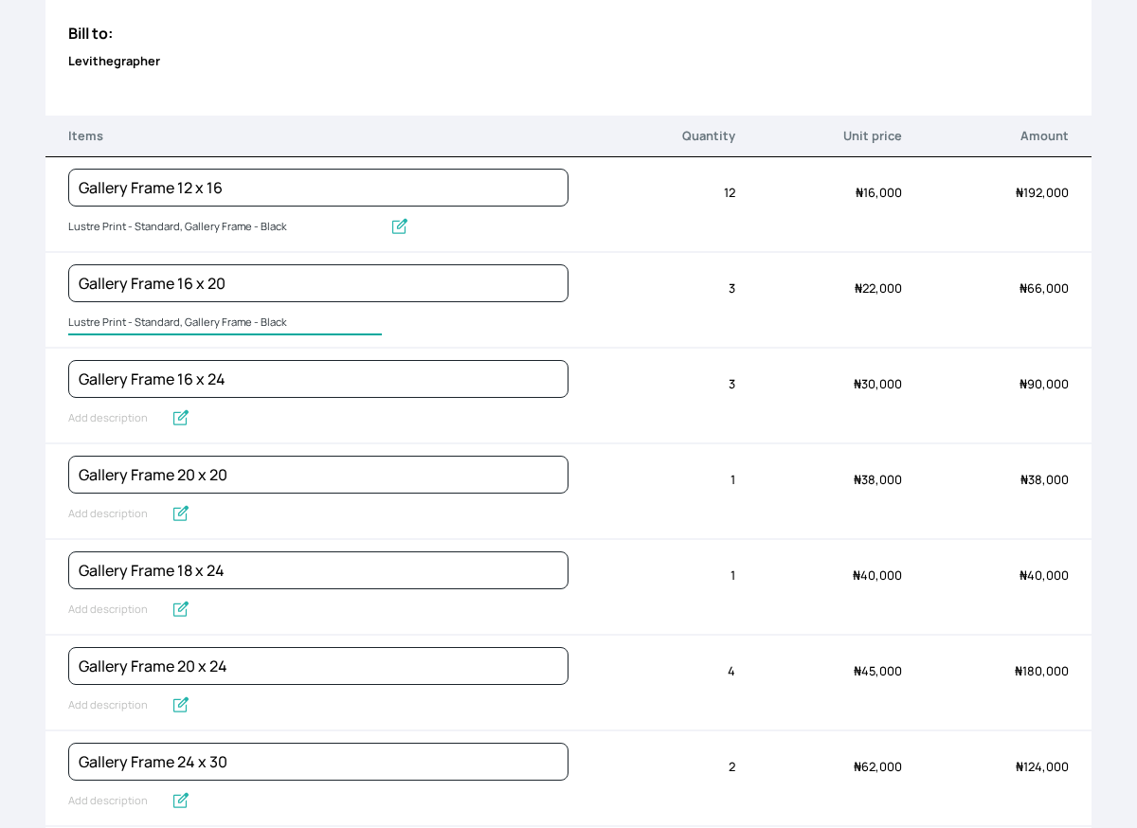
scroll to position [178, 0]
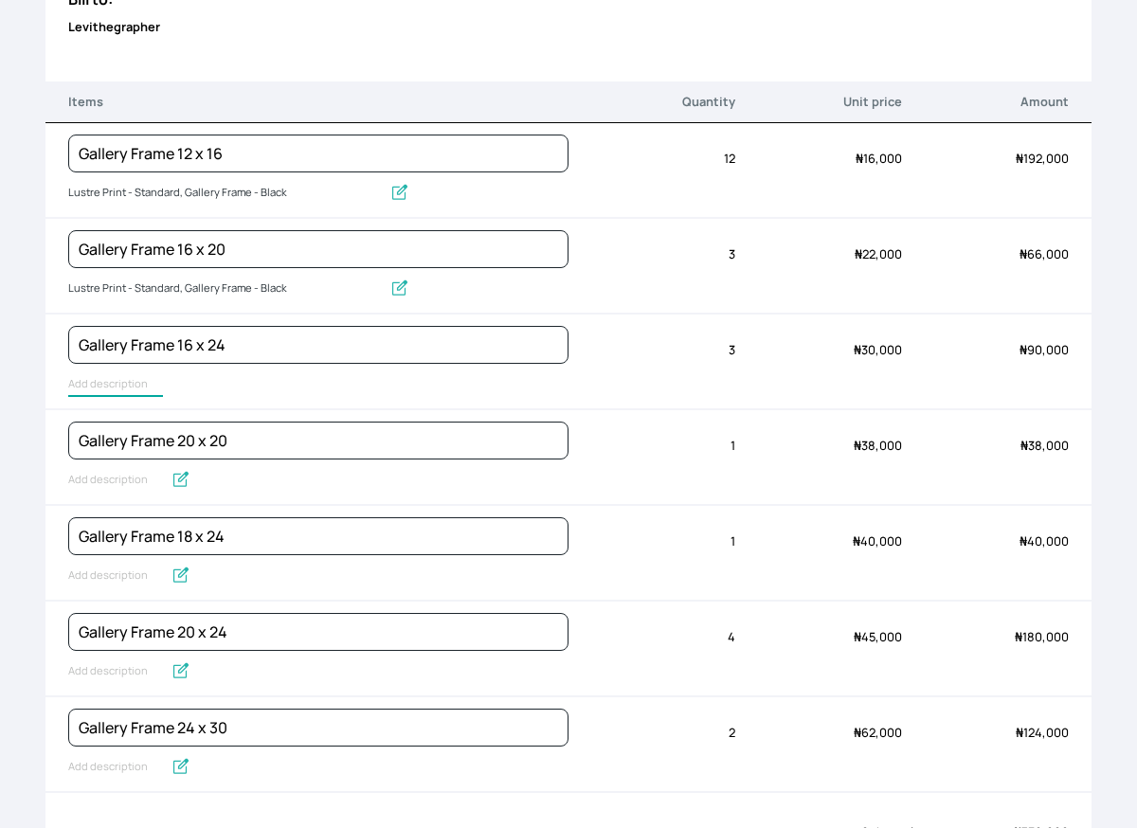
type input "Lustre Print - Standard, Gallery Frame - Black"
click at [109, 381] on input "Lustre Print - Standard, Gallery Frame - Black" at bounding box center [115, 384] width 95 height 25
type input "Lustre Print - Standard, Gallery Frame - Black"
click at [114, 479] on input "Lustre Print - Standard, Gallery Frame - Black" at bounding box center [115, 480] width 95 height 25
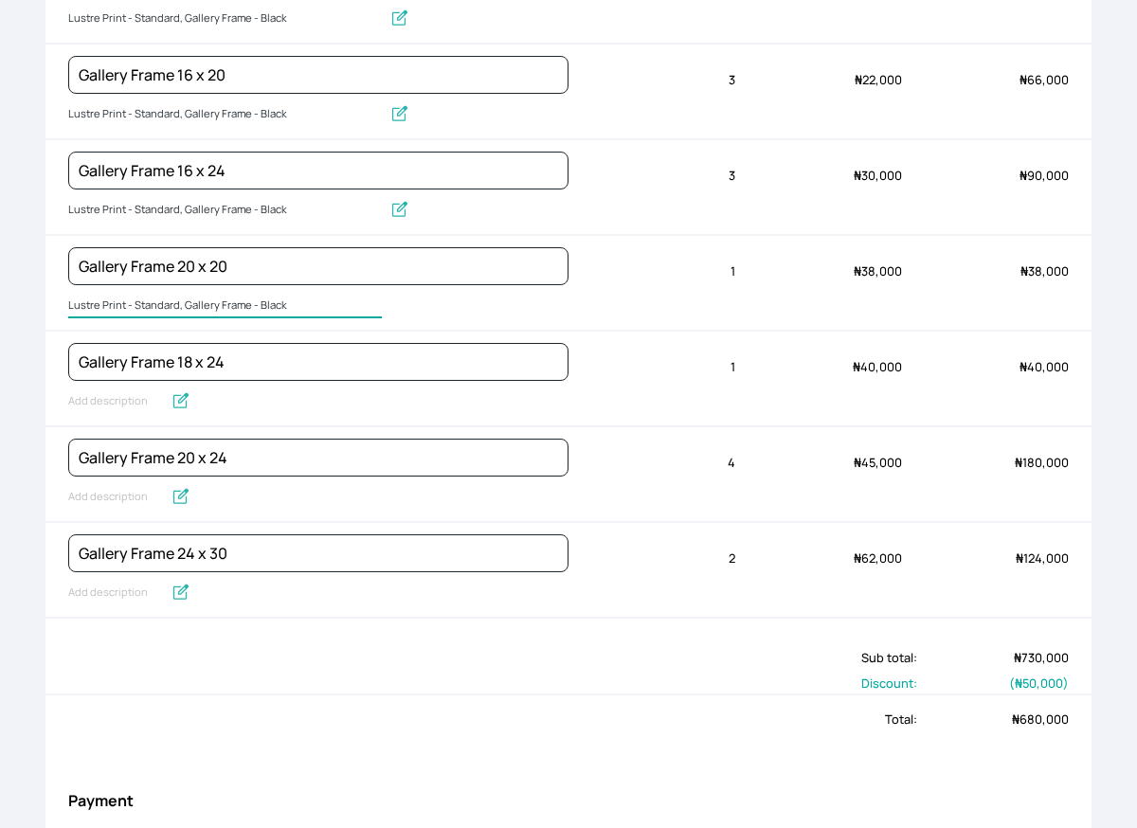
scroll to position [393, 0]
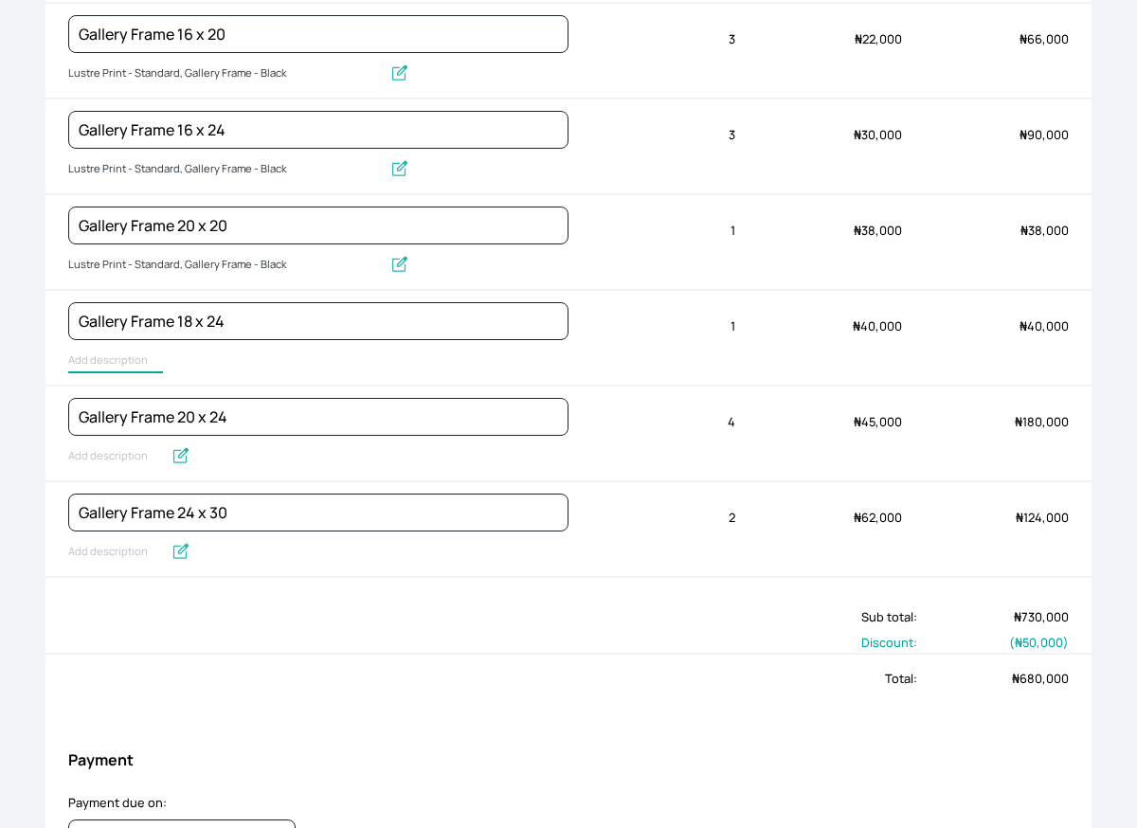
type input "Lustre Print - Standard, Gallery Frame - Black"
click at [111, 369] on input "Lustre Print - Standard, Gallery Frame - Black" at bounding box center [225, 361] width 314 height 25
type input "Lustre Print - Standard, Gallery Frame - Black"
click at [111, 461] on input "Lustre Print - Standard, Gallery Frame - Black" at bounding box center [115, 456] width 95 height 25
type input "Lustre Print - Standard, Gallery Frame - Black"
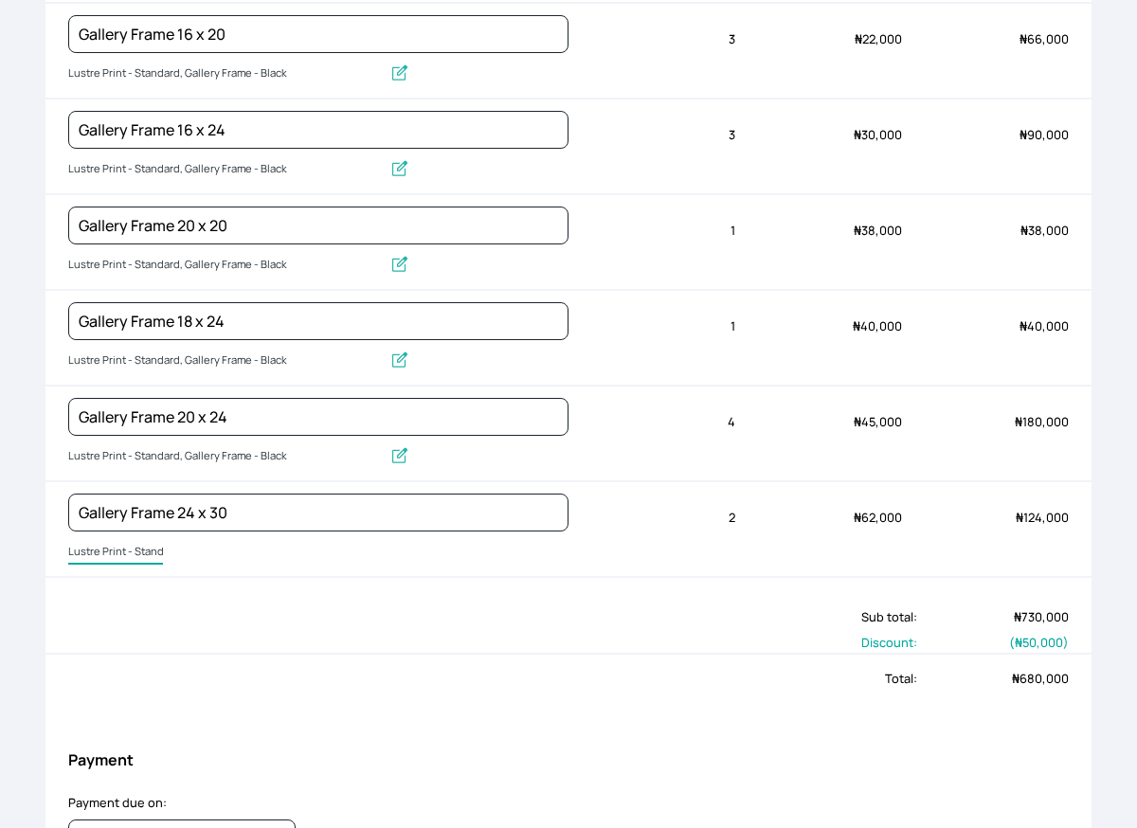
click at [117, 542] on input "Lustre Print - Standard, Gallery Frame - Black" at bounding box center [115, 552] width 95 height 25
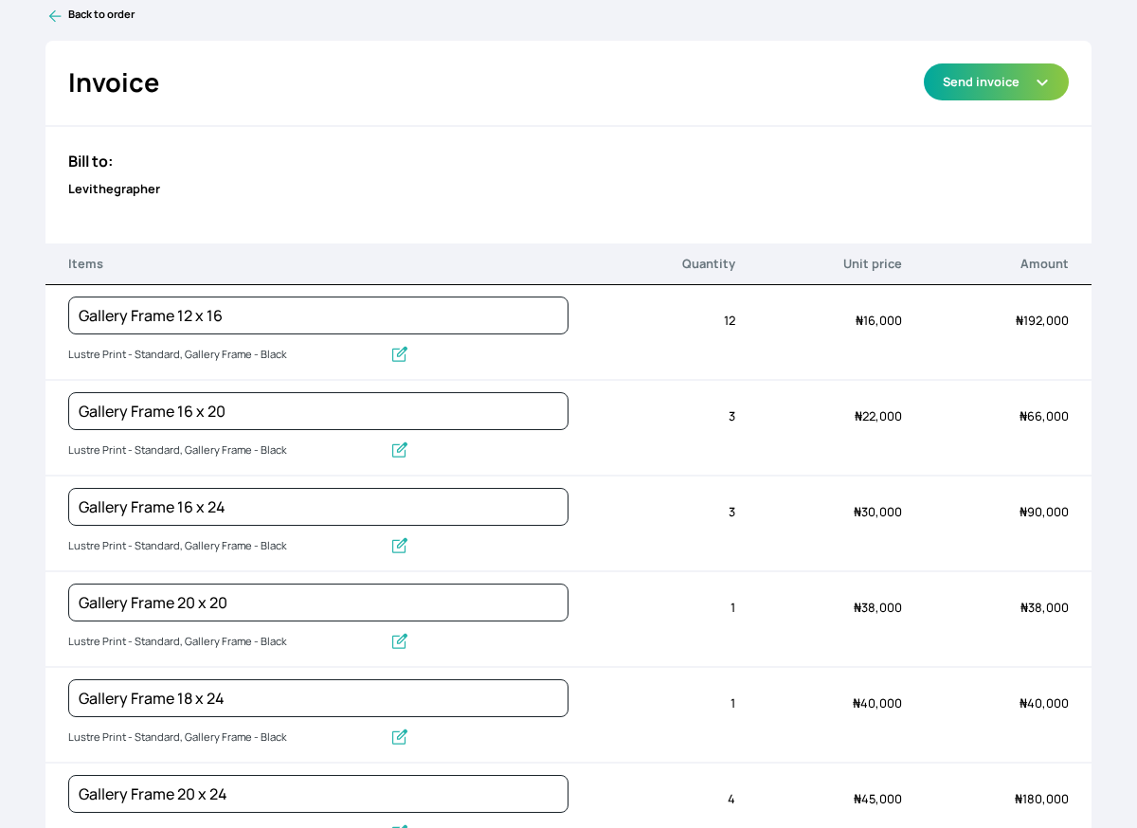
scroll to position [0, 0]
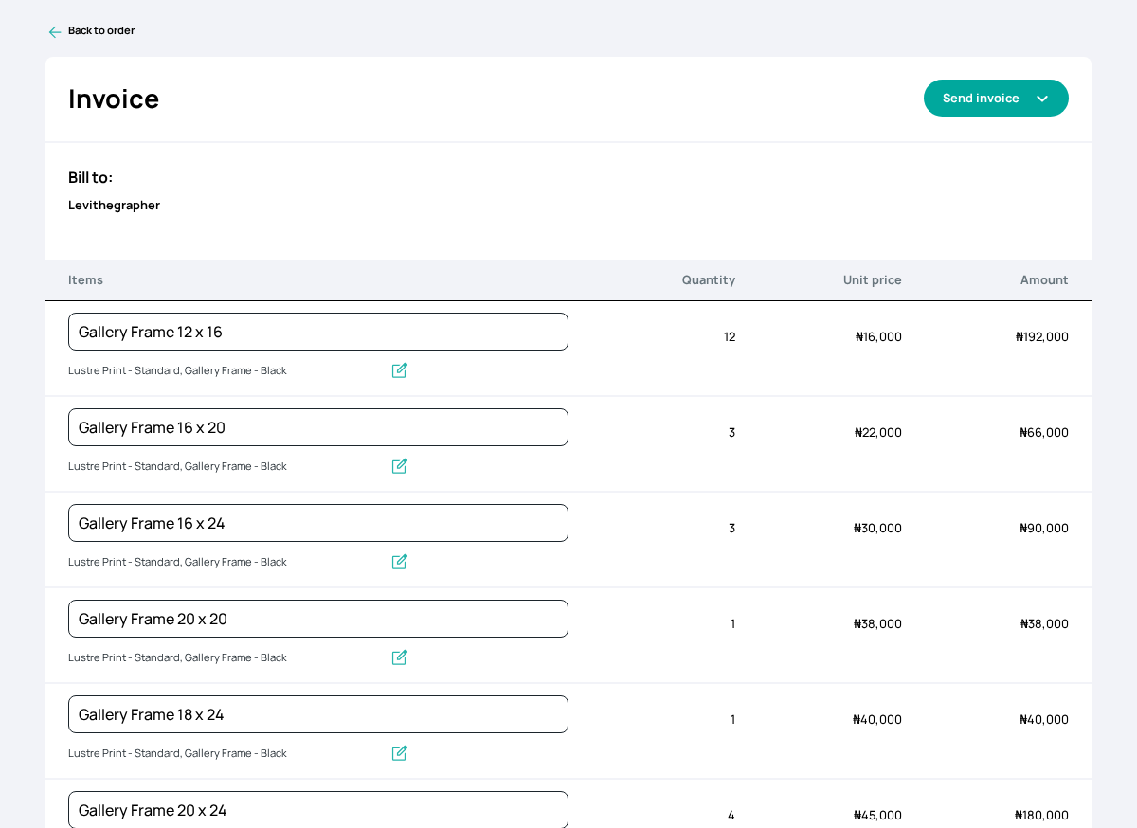
click at [998, 111] on button "Send invoice" at bounding box center [996, 98] width 145 height 37
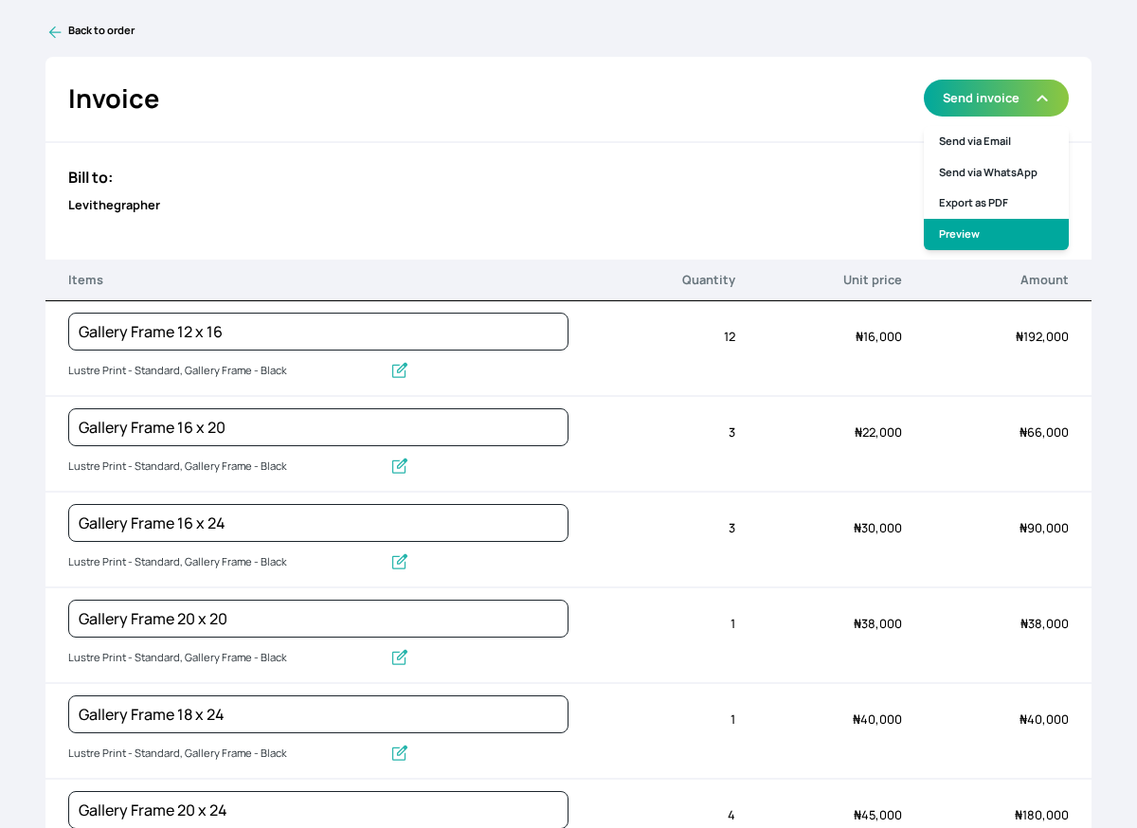
click at [979, 224] on link "Preview" at bounding box center [996, 234] width 145 height 31
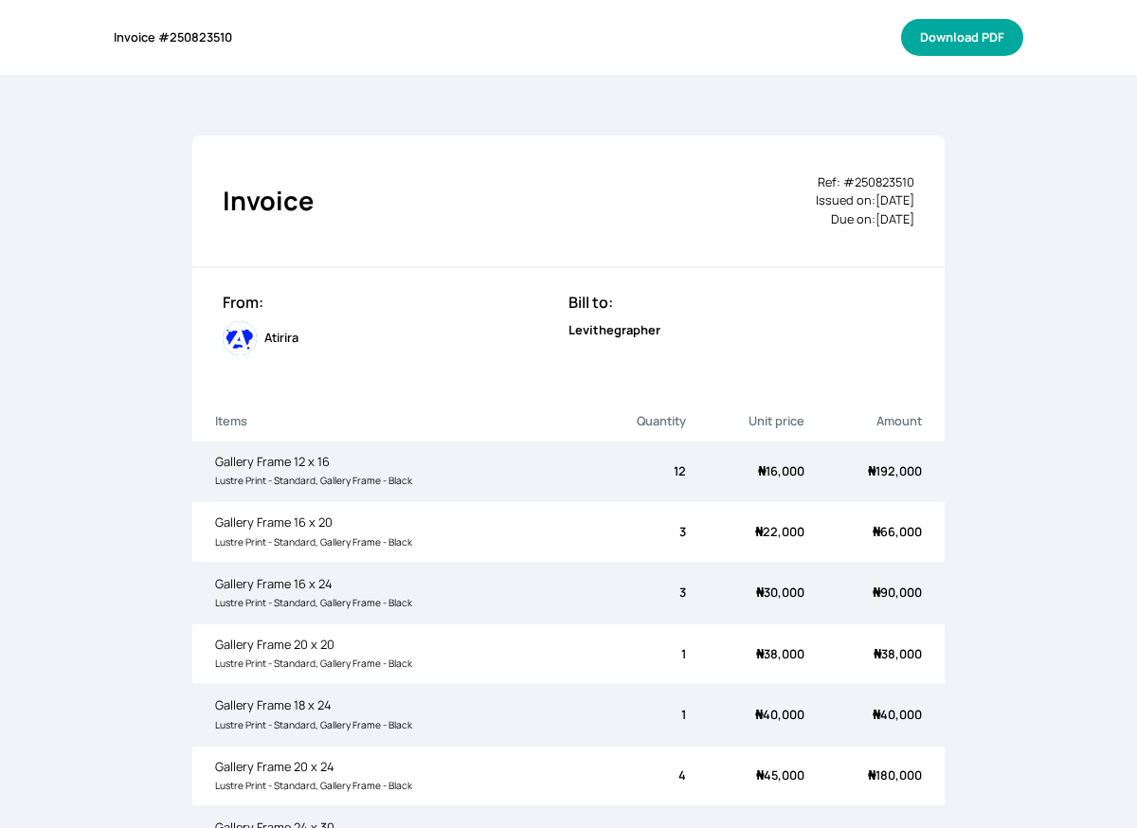
click at [975, 35] on button "Download PDF" at bounding box center [962, 37] width 122 height 37
